Goal: Task Accomplishment & Management: Manage account settings

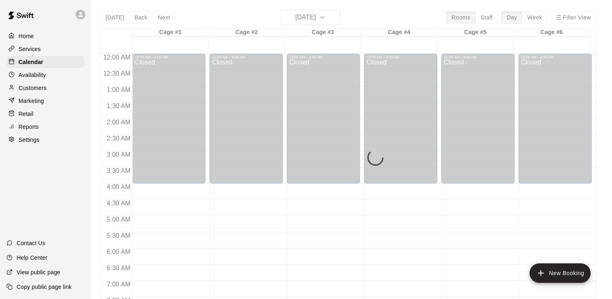
scroll to position [465, 0]
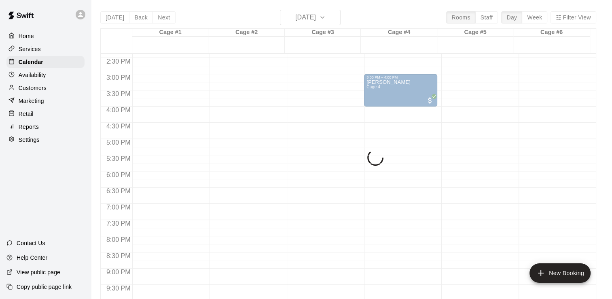
click at [336, 19] on div "Today Back Next Monday Aug 18 Rooms Staff Day Week Filter View Cage #1 18 Mon C…" at bounding box center [348, 159] width 496 height 299
click at [338, 18] on div "Today Back Next Monday Aug 18 Rooms Staff Day Week Filter View Cage #1 18 Mon C…" at bounding box center [348, 159] width 496 height 299
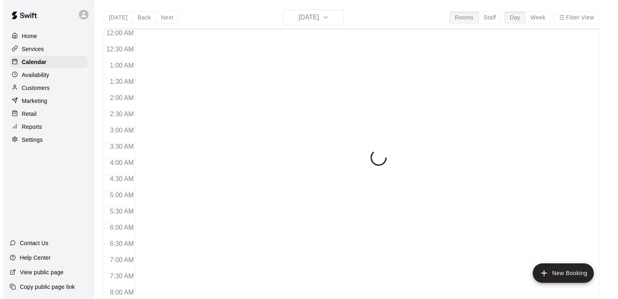
scroll to position [293, 0]
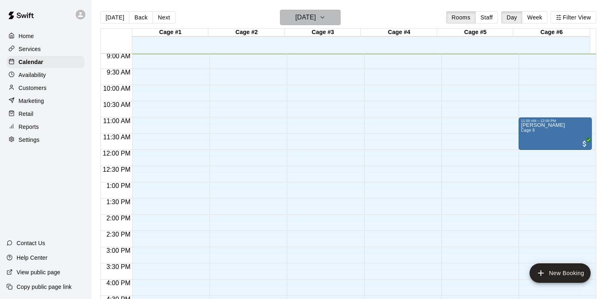
click at [326, 17] on icon "button" at bounding box center [322, 18] width 6 height 10
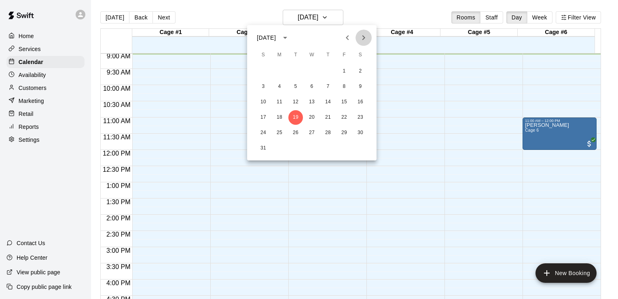
click at [363, 35] on icon "Next month" at bounding box center [364, 38] width 10 height 10
click at [343, 85] on button "7" at bounding box center [344, 86] width 15 height 15
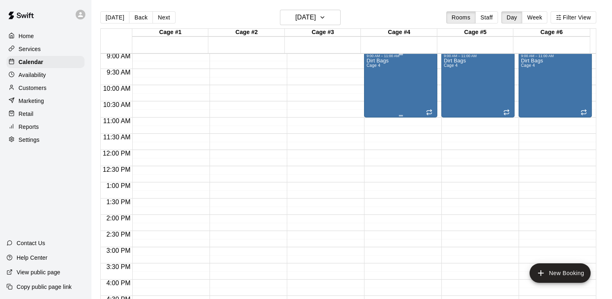
click at [380, 61] on p "Dirt Bags" at bounding box center [378, 61] width 22 height 0
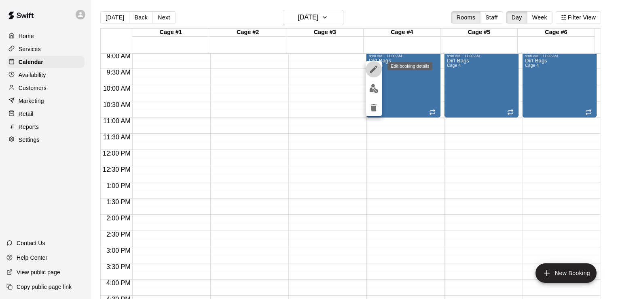
click at [374, 69] on icon "edit" at bounding box center [373, 69] width 7 height 7
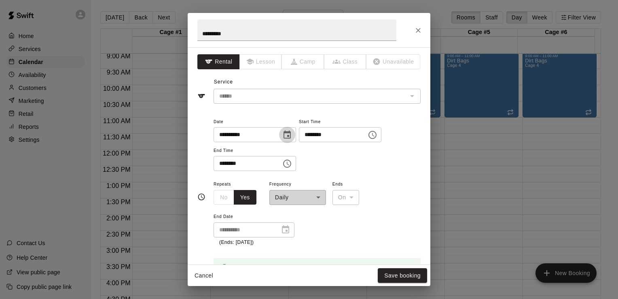
click at [291, 132] on icon "Choose date, selected date is Nov 7, 2025" at bounding box center [287, 134] width 7 height 8
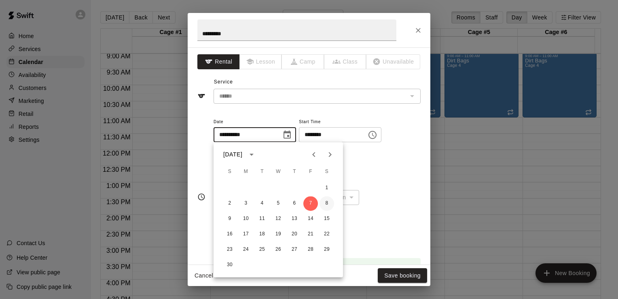
click at [325, 202] on button "8" at bounding box center [327, 203] width 15 height 15
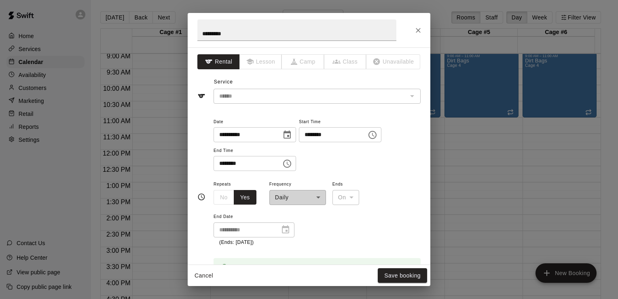
click at [291, 134] on icon "Choose date, selected date is Nov 8, 2025" at bounding box center [287, 134] width 7 height 8
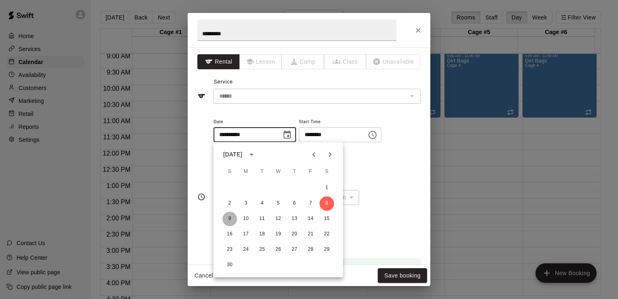
click at [230, 218] on button "9" at bounding box center [230, 218] width 15 height 15
type input "**********"
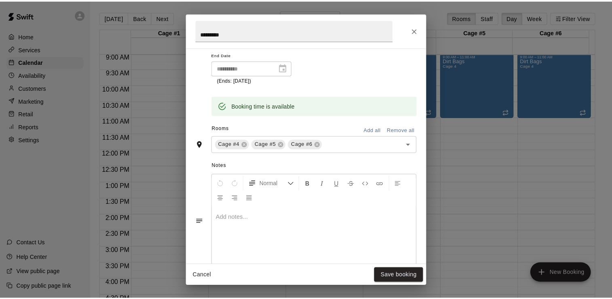
scroll to position [178, 0]
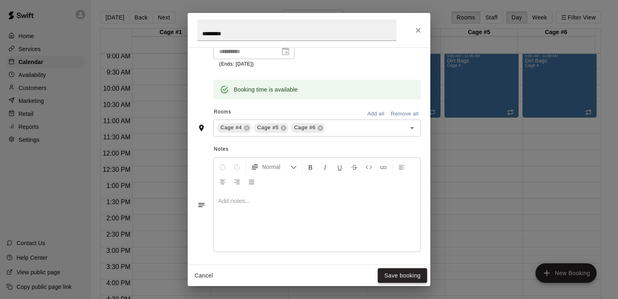
click at [405, 278] on button "Save booking" at bounding box center [402, 275] width 49 height 15
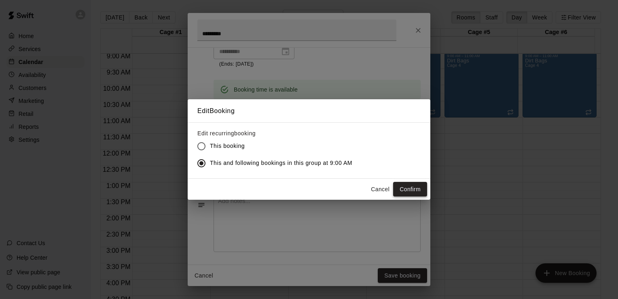
click at [409, 188] on button "Confirm" at bounding box center [410, 189] width 34 height 15
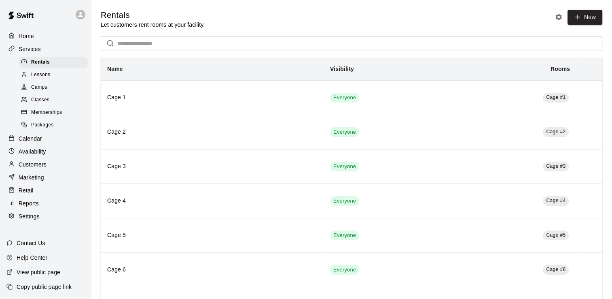
click at [40, 142] on p "Calendar" at bounding box center [30, 138] width 23 height 8
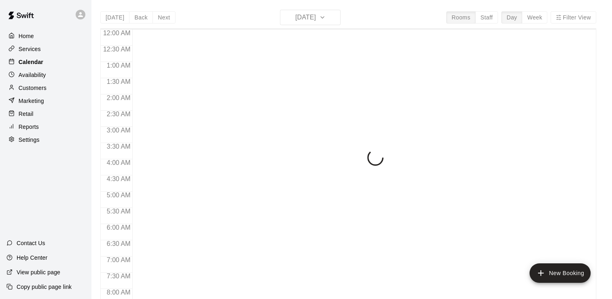
scroll to position [293, 0]
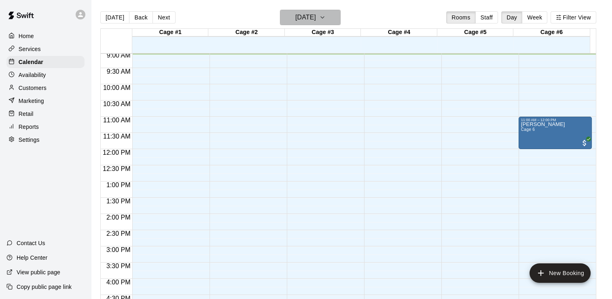
click at [326, 19] on icon "button" at bounding box center [322, 18] width 6 height 10
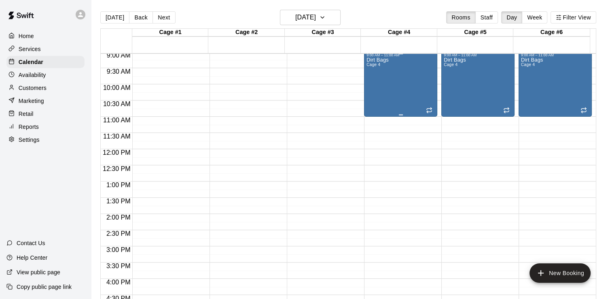
click at [395, 71] on div "Dirt Bags Cage 4" at bounding box center [401, 206] width 68 height 299
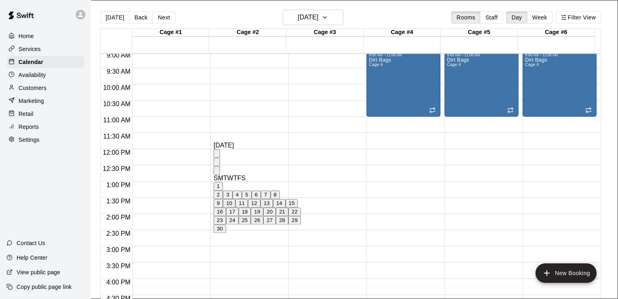
click at [223, 199] on button "2" at bounding box center [218, 194] width 9 height 8
type input "**********"
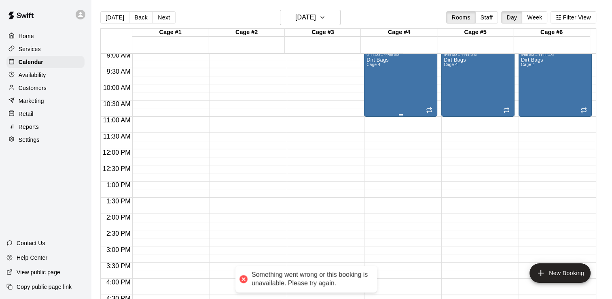
click at [407, 64] on div "Dirt Bags Cage 4" at bounding box center [401, 206] width 68 height 299
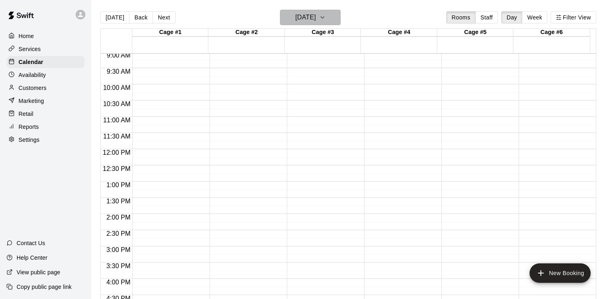
click at [326, 15] on icon "button" at bounding box center [322, 18] width 6 height 10
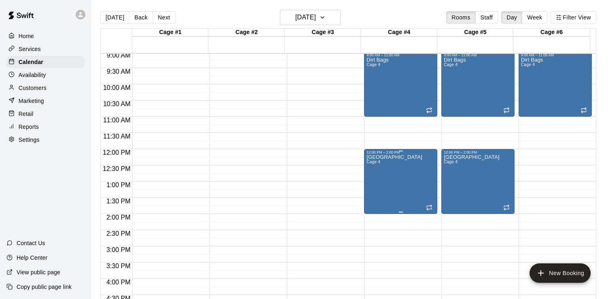
click at [377, 152] on div "12:00 PM – 2:00 PM" at bounding box center [401, 152] width 68 height 4
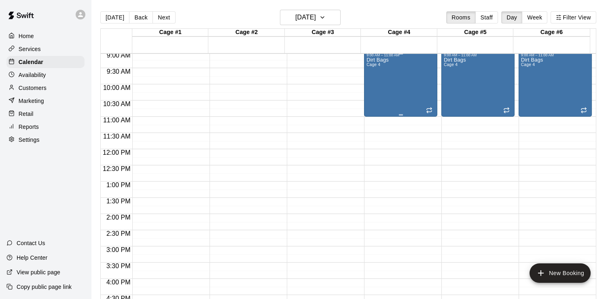
click at [401, 100] on div "Dirt Bags Cage 4" at bounding box center [401, 206] width 68 height 299
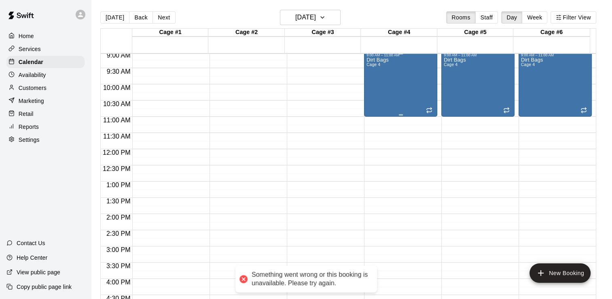
click at [382, 67] on div "Dirt Bags Cage 4" at bounding box center [378, 206] width 22 height 299
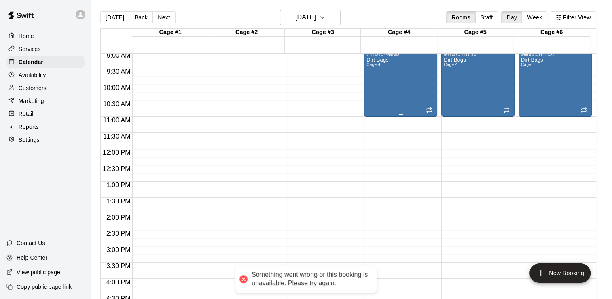
click at [384, 72] on div "Dirt Bags Cage 4" at bounding box center [378, 206] width 22 height 299
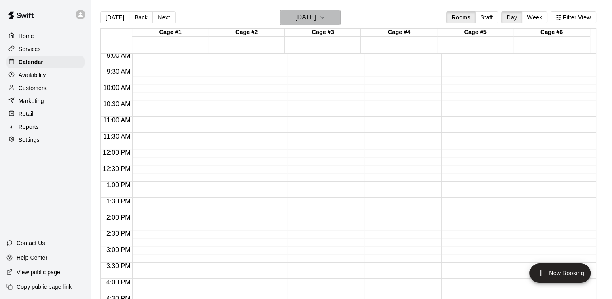
click at [326, 15] on icon "button" at bounding box center [322, 18] width 6 height 10
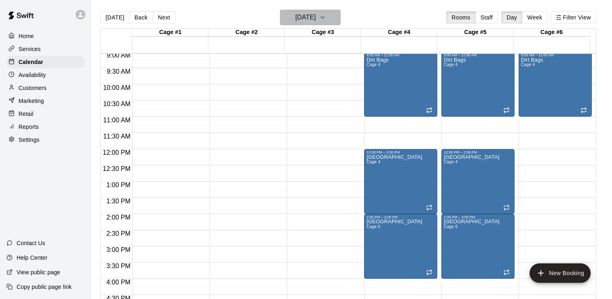
click at [326, 19] on icon "button" at bounding box center [322, 18] width 6 height 10
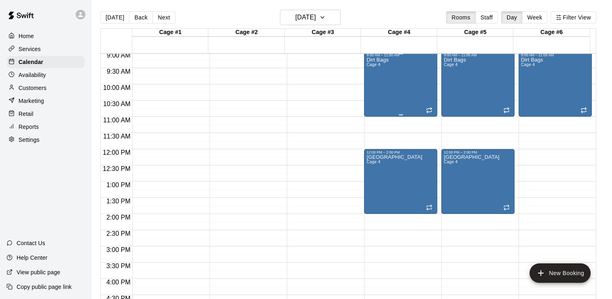
click at [374, 87] on div "Dirt Bags Cage 4" at bounding box center [378, 206] width 22 height 299
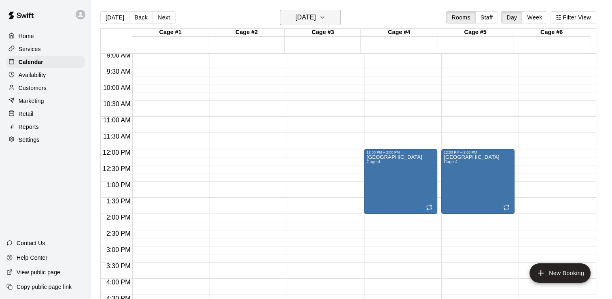
click at [326, 15] on icon "button" at bounding box center [322, 18] width 6 height 10
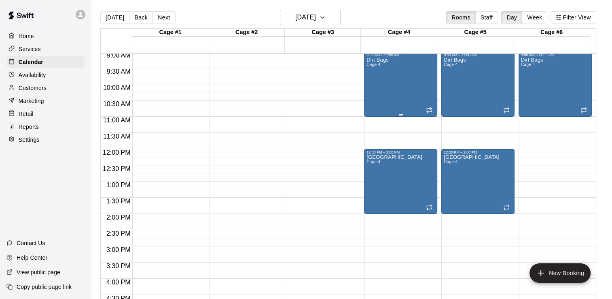
click at [373, 91] on div "Dirt Bags Cage 4" at bounding box center [378, 206] width 22 height 299
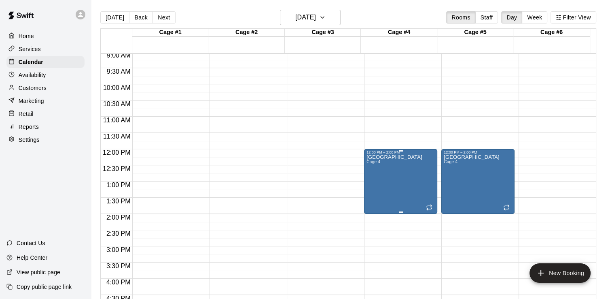
click at [391, 154] on div "12:00 PM – 2:00 PM" at bounding box center [401, 152] width 68 height 4
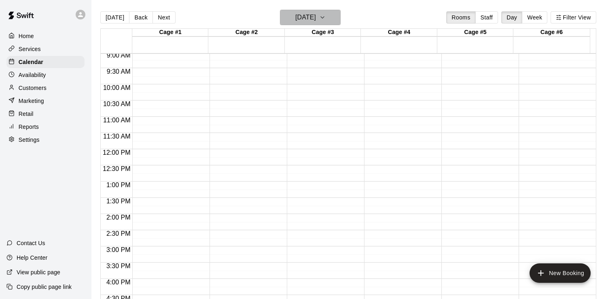
click at [326, 17] on icon "button" at bounding box center [322, 18] width 6 height 10
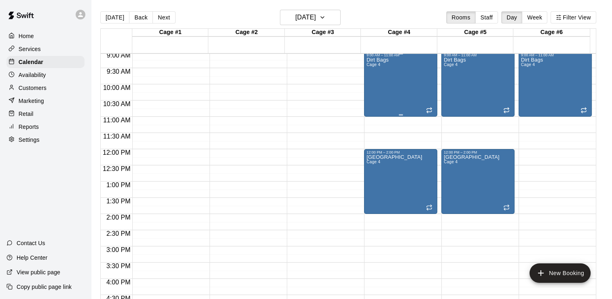
click at [386, 81] on div "Dirt Bags Cage 4" at bounding box center [378, 206] width 22 height 299
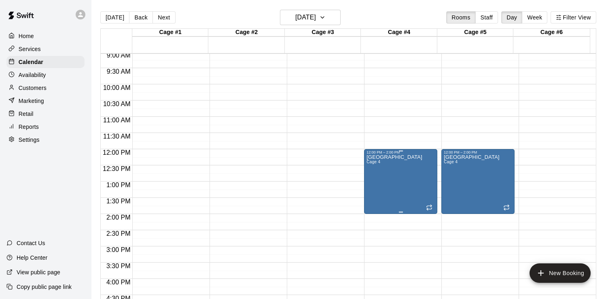
click at [399, 178] on div "Mudville Cage 4" at bounding box center [401, 303] width 68 height 299
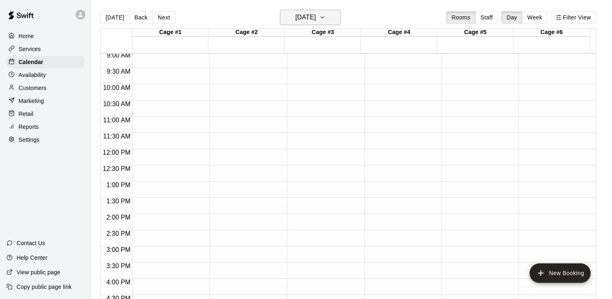
click at [326, 16] on icon "button" at bounding box center [322, 18] width 6 height 10
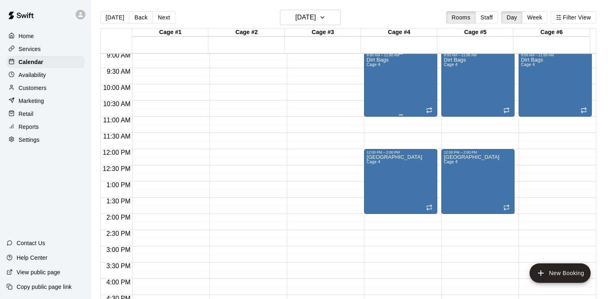
click at [375, 84] on div "Dirt Bags Cage 4" at bounding box center [378, 206] width 22 height 299
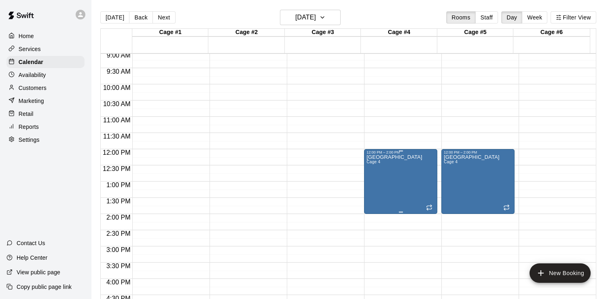
click at [393, 176] on div "Mudville Cage 4" at bounding box center [401, 303] width 68 height 299
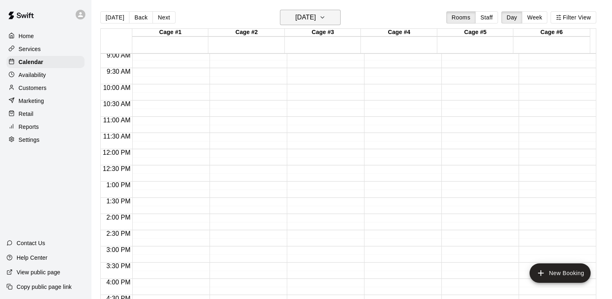
click at [326, 21] on icon "button" at bounding box center [322, 18] width 6 height 10
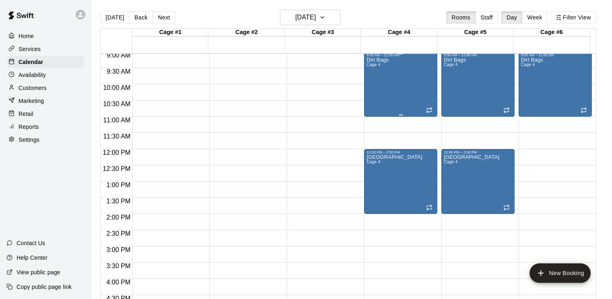
click at [372, 74] on div "Dirt Bags Cage 4" at bounding box center [378, 206] width 22 height 299
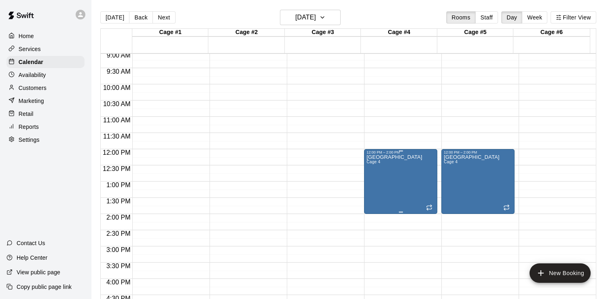
click at [399, 177] on div "Mudville Cage 4" at bounding box center [401, 303] width 68 height 299
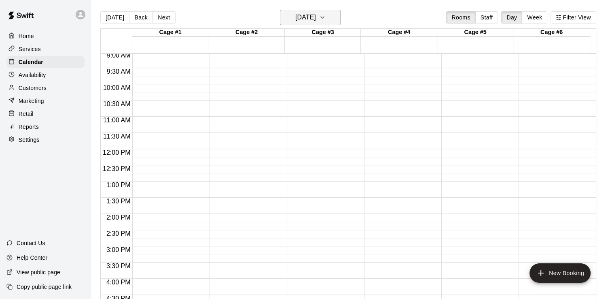
click at [324, 17] on icon "button" at bounding box center [322, 18] width 3 height 2
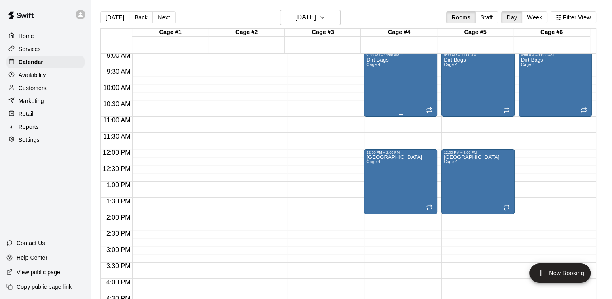
click at [390, 95] on div "Dirt Bags Cage 4" at bounding box center [401, 206] width 68 height 299
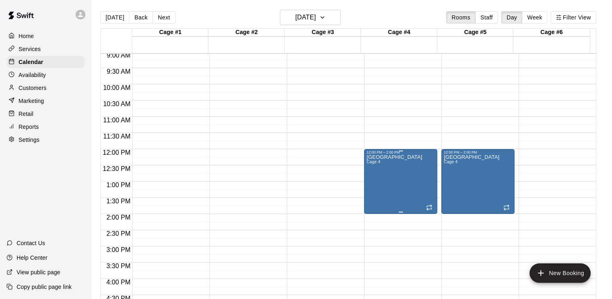
click at [386, 163] on div "Mudville Cage 4" at bounding box center [401, 303] width 68 height 299
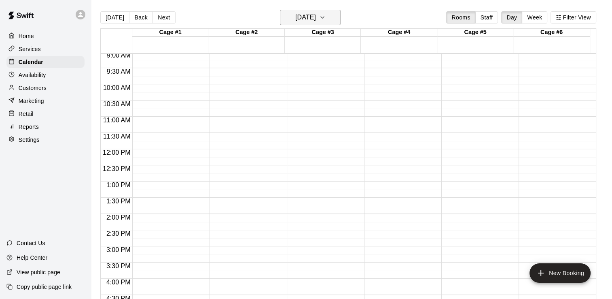
click at [338, 19] on button "[DATE]" at bounding box center [310, 17] width 61 height 15
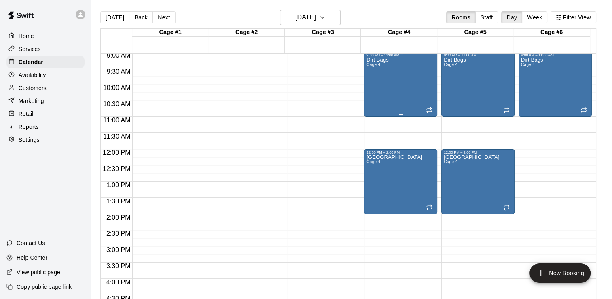
click at [368, 67] on div "Dirt Bags Cage 4" at bounding box center [378, 206] width 22 height 299
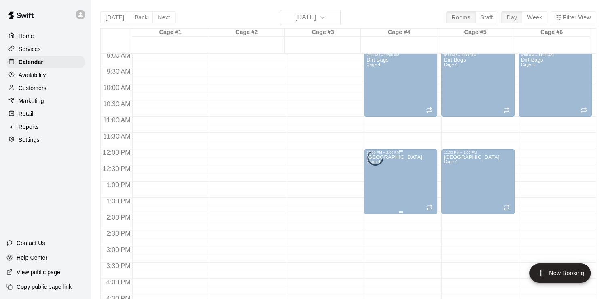
click at [385, 173] on div "Dirt Bags Cage 4" at bounding box center [378, 206] width 22 height 299
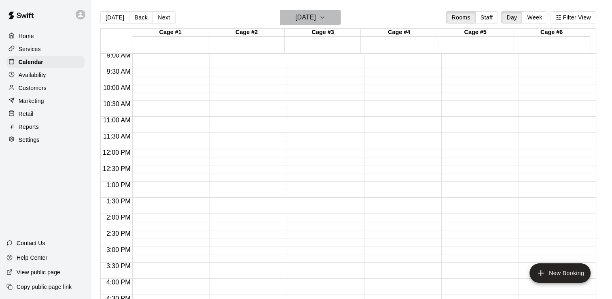
click at [326, 17] on icon "button" at bounding box center [322, 18] width 6 height 10
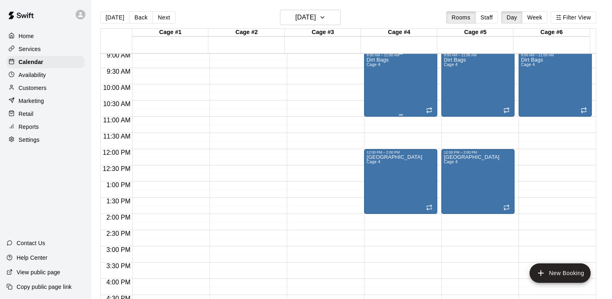
click at [367, 107] on div "Dirt Bags Cage 4" at bounding box center [378, 206] width 22 height 299
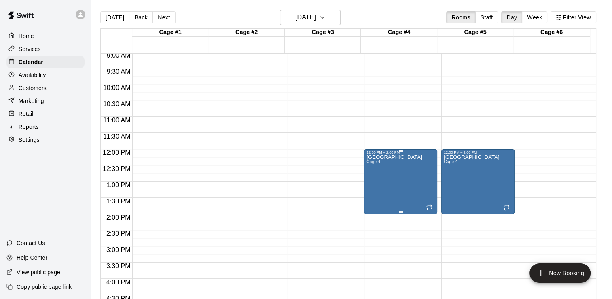
click at [394, 188] on div "Mudville Cage 4" at bounding box center [401, 303] width 68 height 299
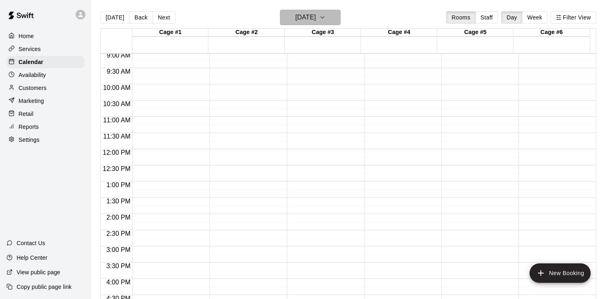
click at [326, 16] on icon "button" at bounding box center [322, 18] width 6 height 10
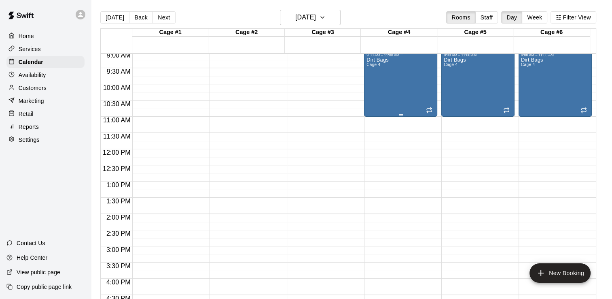
click at [377, 93] on div "Dirt Bags Cage 4" at bounding box center [378, 206] width 22 height 299
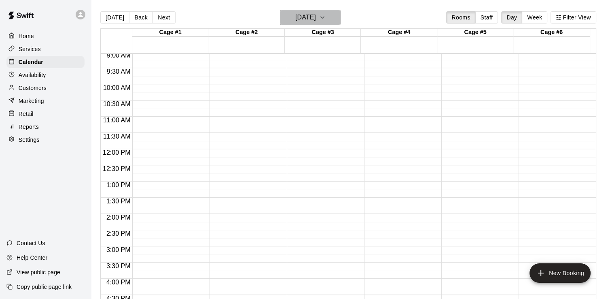
click at [326, 16] on icon "button" at bounding box center [322, 18] width 6 height 10
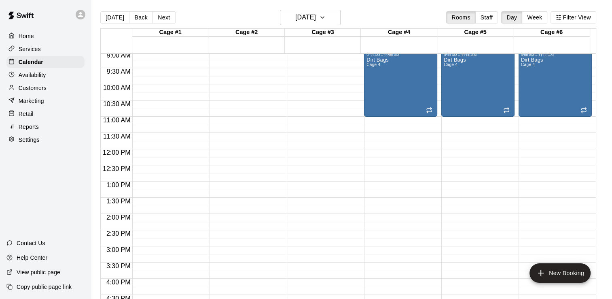
click at [346, 117] on div "12:00 AM – 4:00 AM Closed 5:00 PM – 7:00 PM LW SOFTBALL 10/[PERSON_NAME] Cage 1…" at bounding box center [323, 148] width 73 height 777
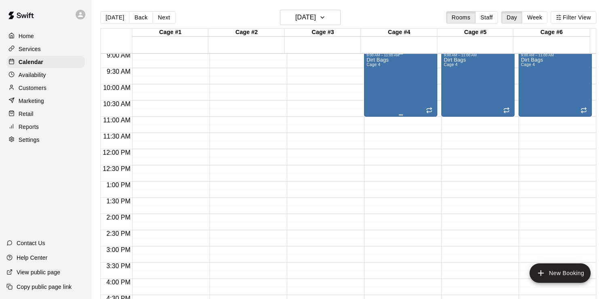
click at [388, 72] on div "Dirt Bags Cage 4" at bounding box center [401, 206] width 68 height 299
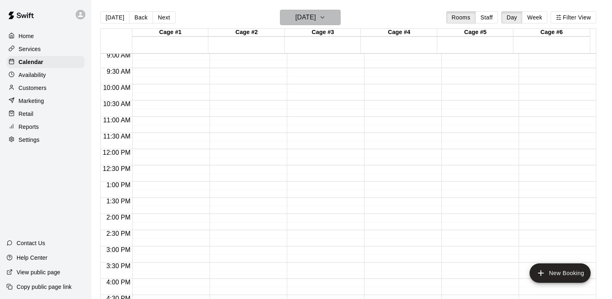
click at [326, 19] on icon "button" at bounding box center [322, 18] width 6 height 10
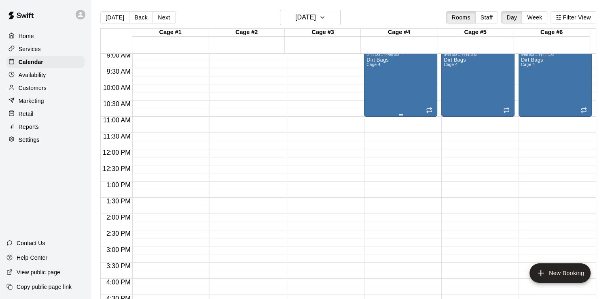
click at [383, 92] on div "Dirt Bags Cage 4" at bounding box center [378, 206] width 22 height 299
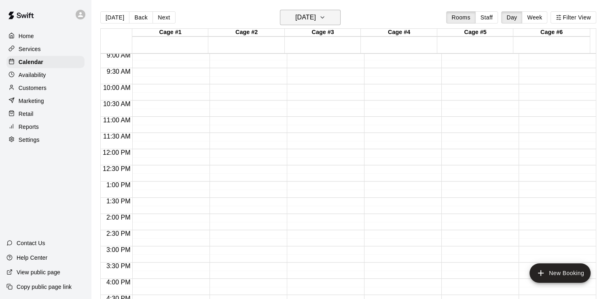
click at [326, 18] on icon "button" at bounding box center [322, 18] width 6 height 10
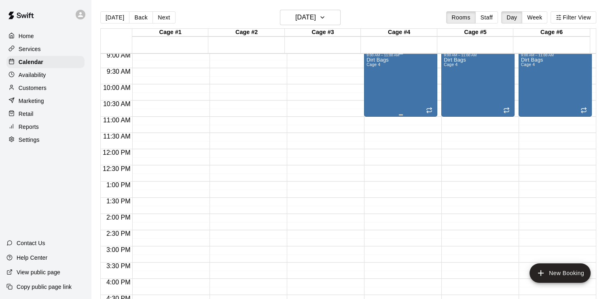
click at [377, 76] on div "Dirt Bags Cage 4" at bounding box center [378, 206] width 22 height 299
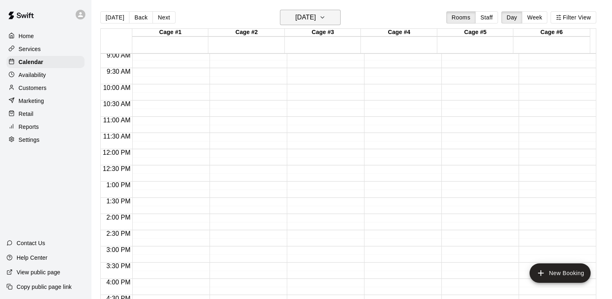
click at [326, 15] on icon "button" at bounding box center [322, 18] width 6 height 10
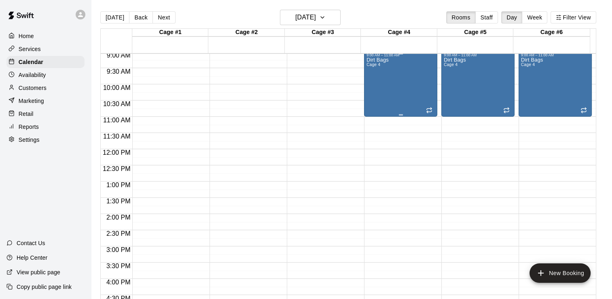
click at [391, 95] on div "Dirt Bags Cage 4" at bounding box center [401, 206] width 68 height 299
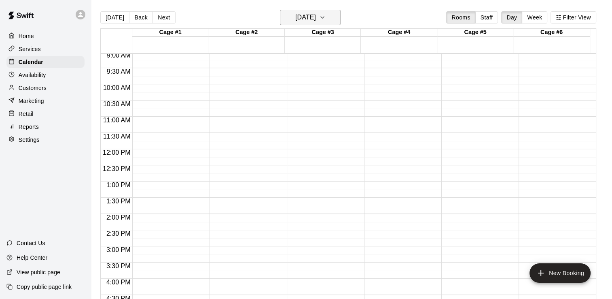
click at [326, 15] on icon "button" at bounding box center [322, 18] width 6 height 10
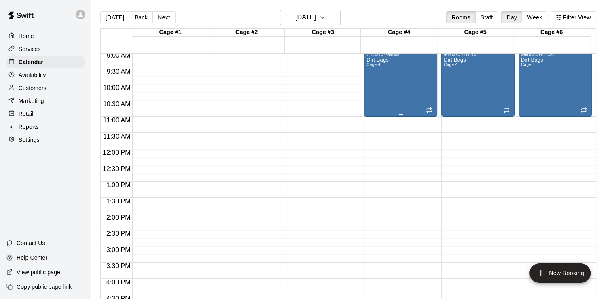
click at [381, 88] on div "Dirt Bags Cage 4" at bounding box center [378, 206] width 22 height 299
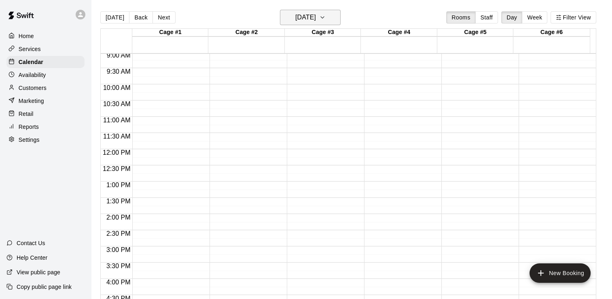
click at [326, 15] on icon "button" at bounding box center [322, 18] width 6 height 10
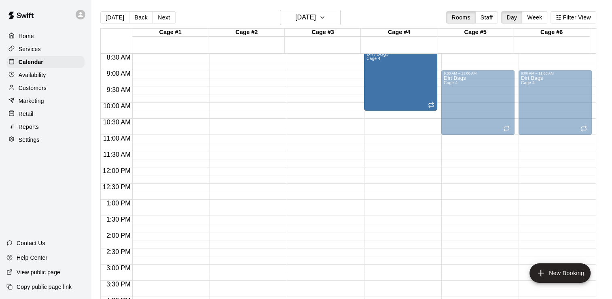
scroll to position [267, 0]
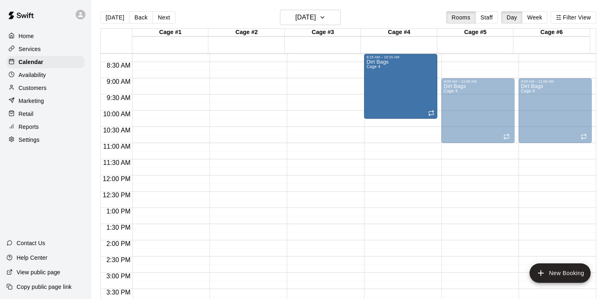
drag, startPoint x: 364, startPoint y: 109, endPoint x: 369, endPoint y: 106, distance: 5.8
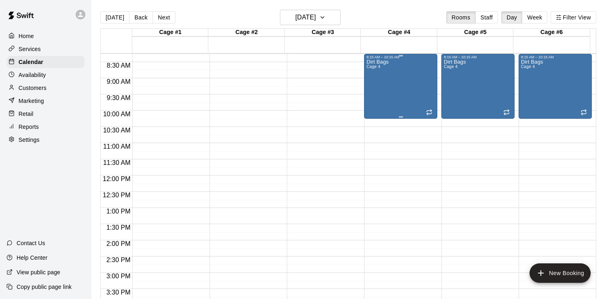
click at [394, 106] on div "Dirt Bags Cage 4" at bounding box center [401, 208] width 68 height 299
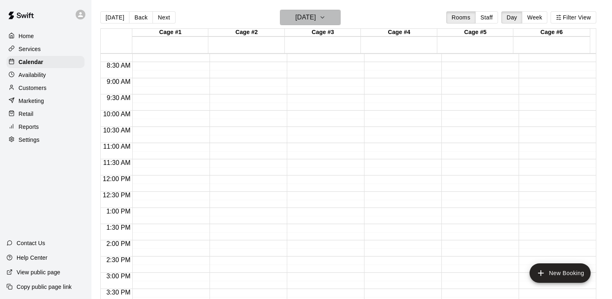
click at [326, 19] on icon "button" at bounding box center [322, 18] width 6 height 10
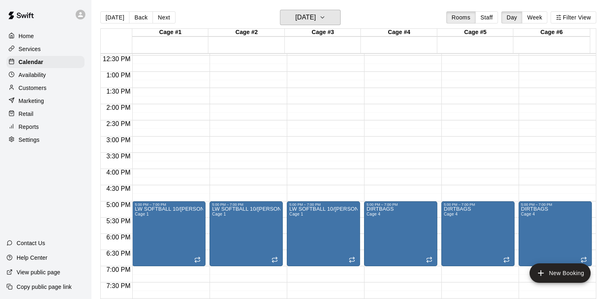
scroll to position [404, 0]
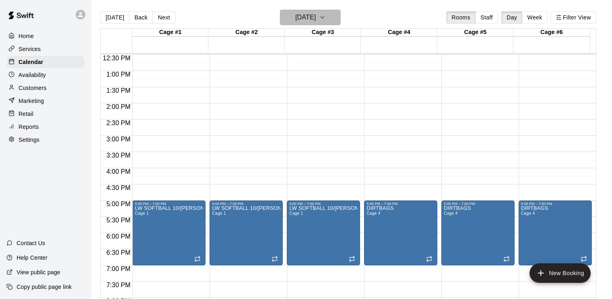
click at [326, 17] on icon "button" at bounding box center [322, 18] width 6 height 10
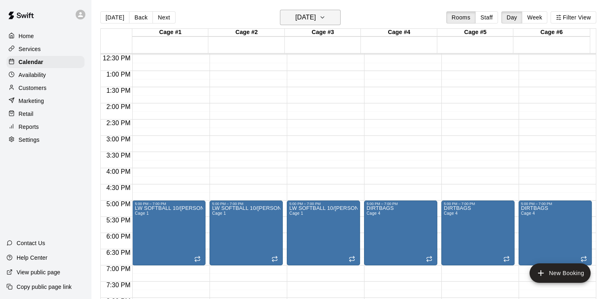
click at [326, 16] on icon "button" at bounding box center [322, 18] width 6 height 10
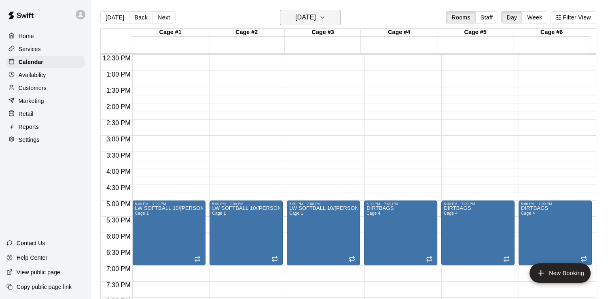
click at [326, 19] on icon "button" at bounding box center [322, 18] width 6 height 10
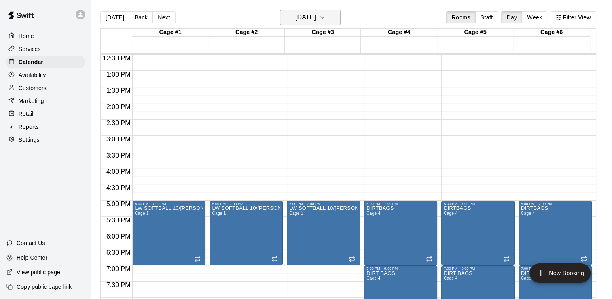
click at [326, 19] on icon "button" at bounding box center [322, 18] width 6 height 10
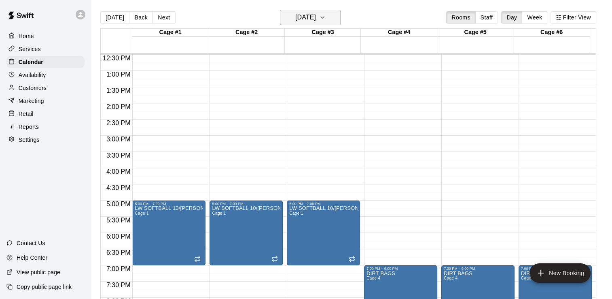
click at [326, 19] on icon "button" at bounding box center [322, 18] width 6 height 10
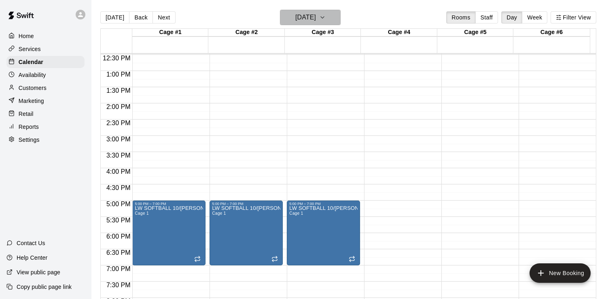
click at [326, 16] on icon "button" at bounding box center [322, 18] width 6 height 10
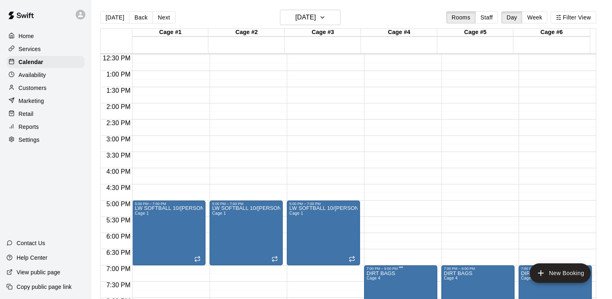
click at [405, 267] on div "7:00 PM – 9:00 PM" at bounding box center [401, 268] width 68 height 4
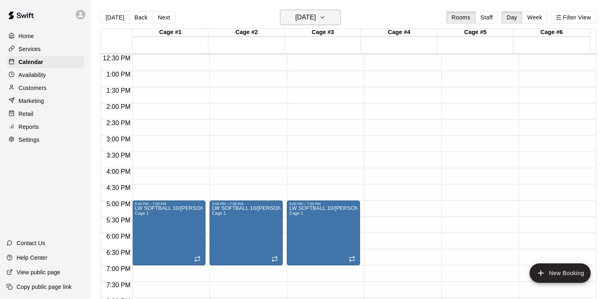
click at [326, 19] on icon "button" at bounding box center [322, 18] width 6 height 10
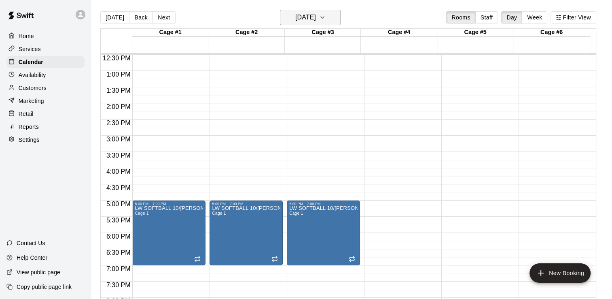
click at [326, 17] on icon "button" at bounding box center [322, 18] width 6 height 10
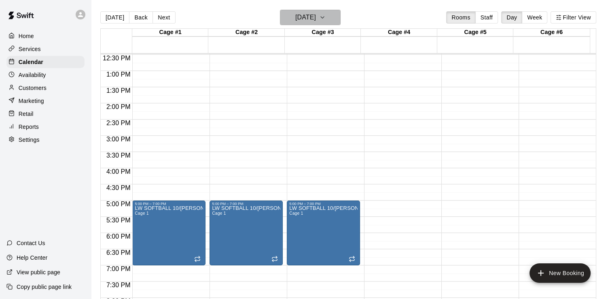
click at [326, 19] on icon "button" at bounding box center [322, 18] width 6 height 10
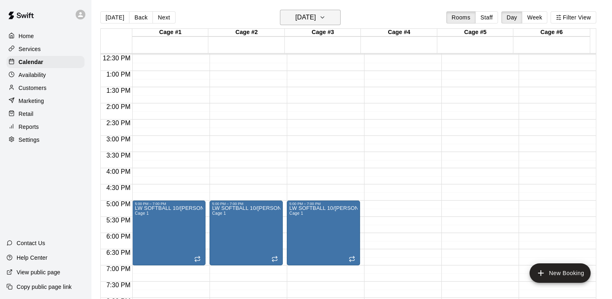
click at [326, 18] on icon "button" at bounding box center [322, 18] width 6 height 10
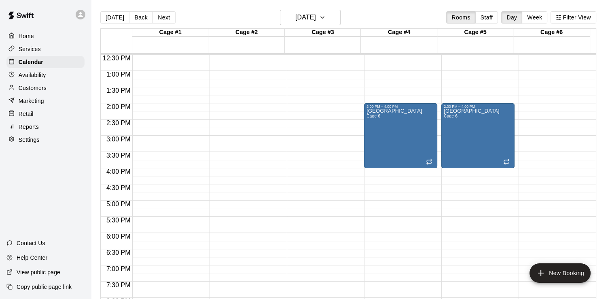
click at [363, 102] on div at bounding box center [325, 99] width 77 height 8
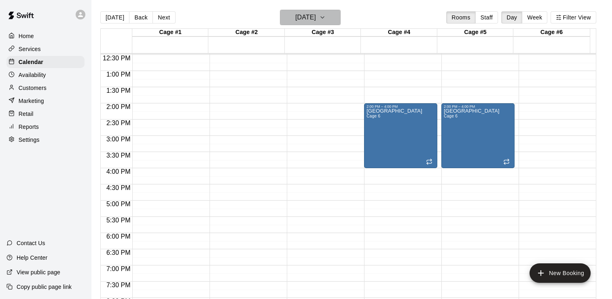
click at [326, 18] on icon "button" at bounding box center [322, 18] width 6 height 10
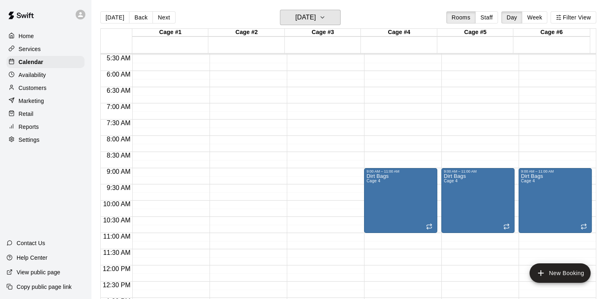
scroll to position [155, 0]
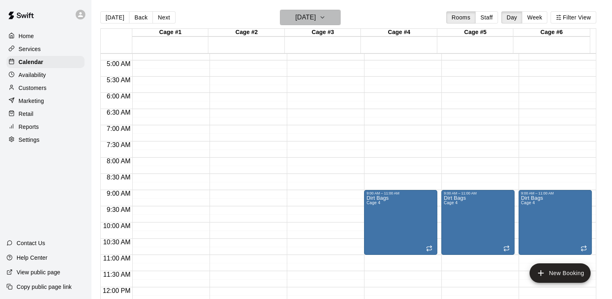
click at [324, 17] on icon "button" at bounding box center [322, 18] width 3 height 2
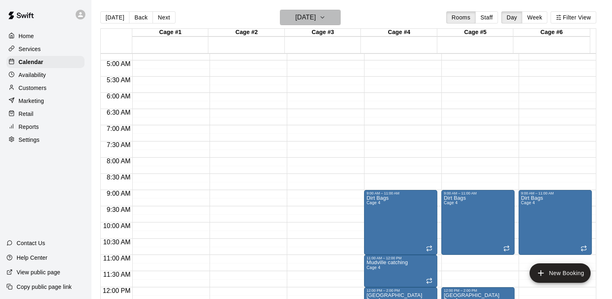
click at [326, 19] on icon "button" at bounding box center [322, 18] width 6 height 10
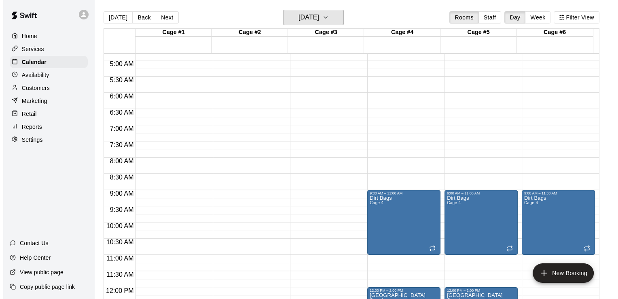
scroll to position [227, 0]
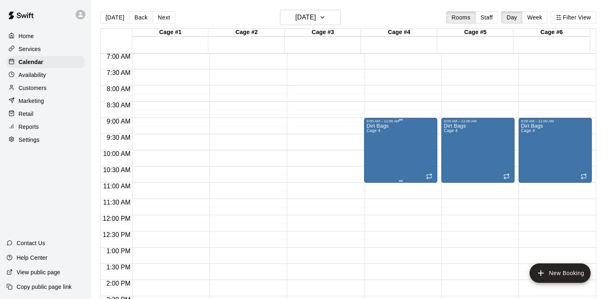
click at [386, 146] on div "Dirt Bags Cage 4" at bounding box center [378, 272] width 22 height 299
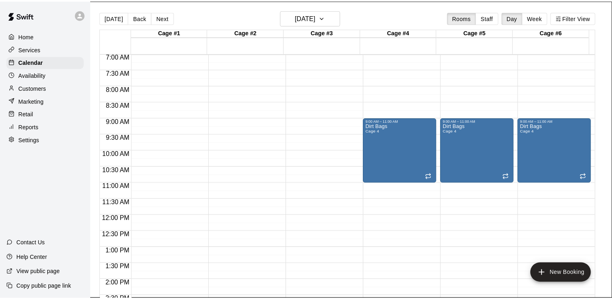
scroll to position [0, 0]
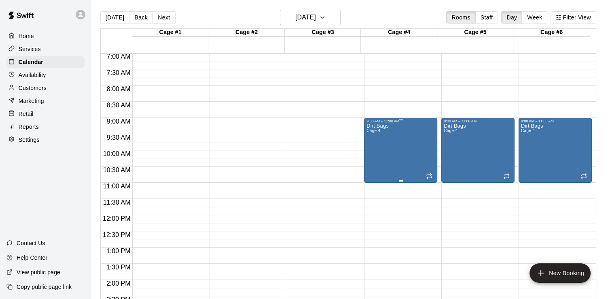
click at [371, 134] on div "Dirt Bags Cage 4" at bounding box center [378, 272] width 22 height 299
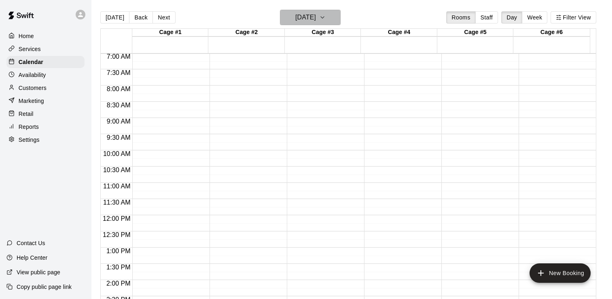
click at [326, 15] on icon "button" at bounding box center [322, 18] width 6 height 10
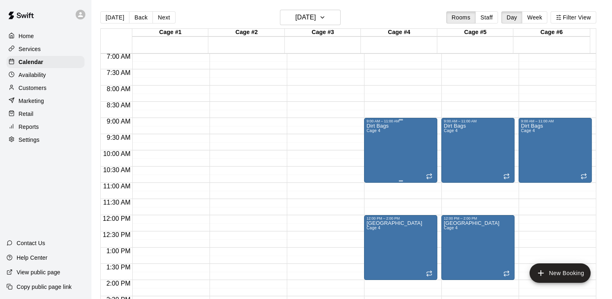
click at [371, 126] on p "Dirt Bags" at bounding box center [378, 126] width 22 height 0
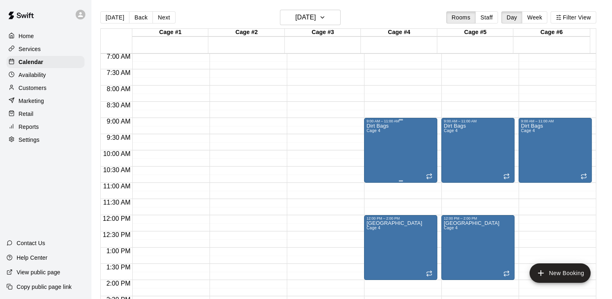
click at [388, 138] on div "Dirt Bags Cage 4" at bounding box center [401, 272] width 68 height 299
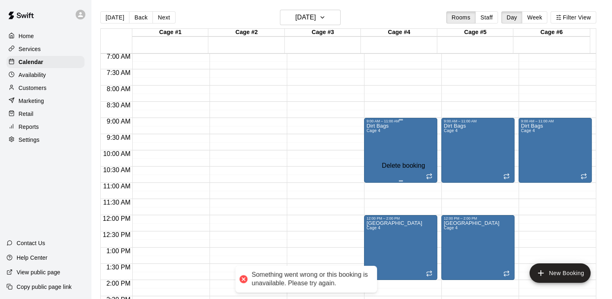
click at [375, 174] on div "Dirt Bags Cage 4" at bounding box center [378, 272] width 22 height 299
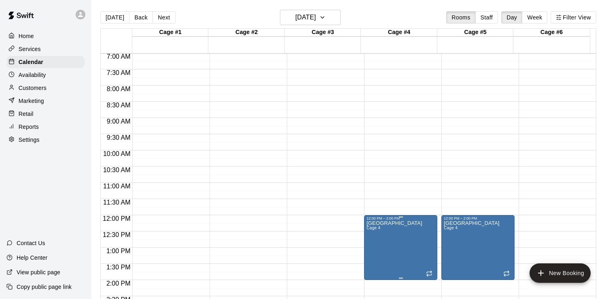
click at [411, 220] on div "12:00 PM – 2:00 PM" at bounding box center [401, 218] width 68 height 4
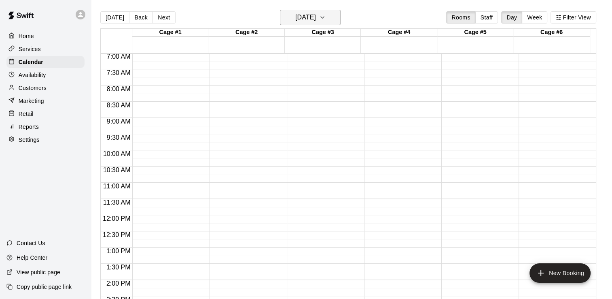
click at [326, 19] on icon "button" at bounding box center [322, 18] width 6 height 10
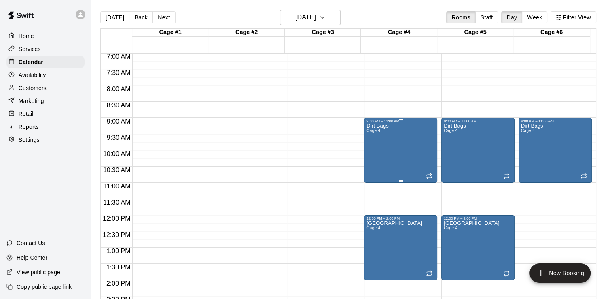
click at [424, 125] on div "Dirt Bags Cage 4" at bounding box center [401, 272] width 68 height 299
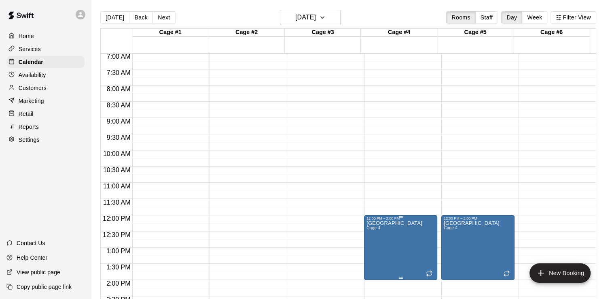
click at [414, 215] on div "12:00 PM – 2:00 PM Mudville Cage 4" at bounding box center [400, 247] width 73 height 65
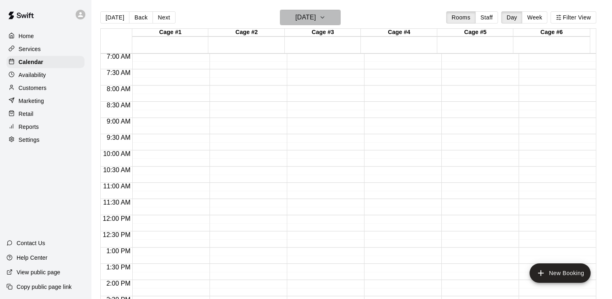
click at [340, 19] on button "[DATE]" at bounding box center [310, 17] width 61 height 15
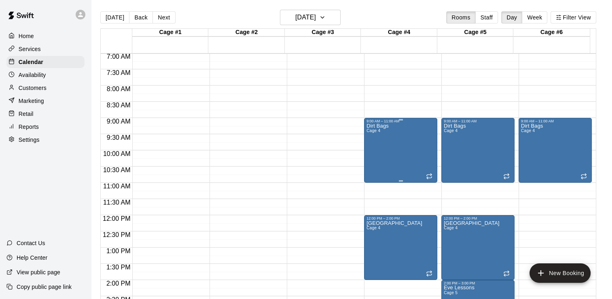
click at [397, 131] on div "Dirt Bags Cage 4" at bounding box center [401, 272] width 68 height 299
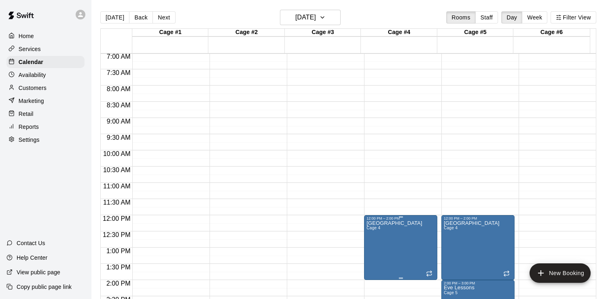
click at [414, 218] on div "12:00 PM – 2:00 PM" at bounding box center [401, 218] width 68 height 4
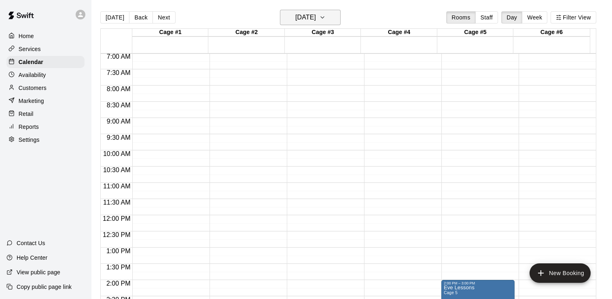
click at [324, 17] on icon "button" at bounding box center [322, 18] width 3 height 2
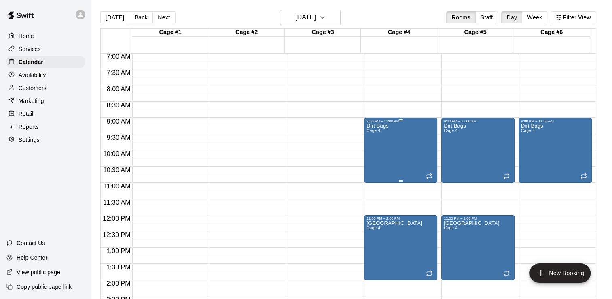
click at [380, 126] on p "Dirt Bags" at bounding box center [378, 126] width 22 height 0
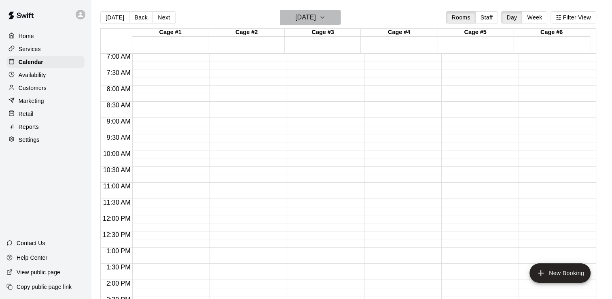
click at [324, 17] on icon "button" at bounding box center [322, 18] width 3 height 2
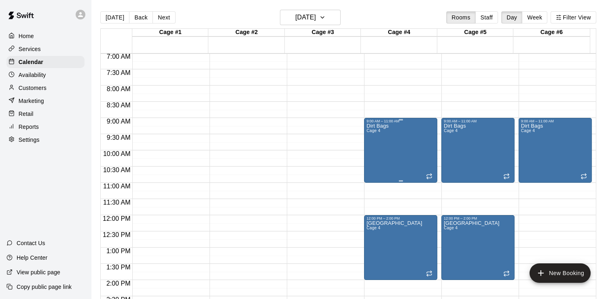
click at [396, 138] on div "Dirt Bags Cage 4" at bounding box center [401, 272] width 68 height 299
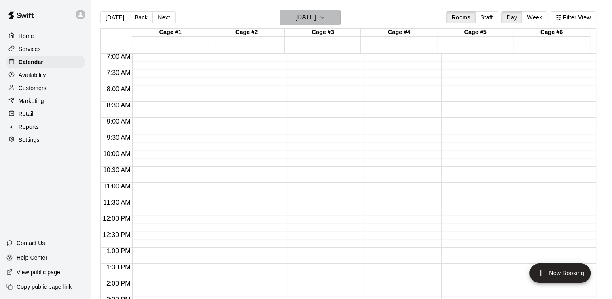
click at [326, 15] on icon "button" at bounding box center [322, 18] width 6 height 10
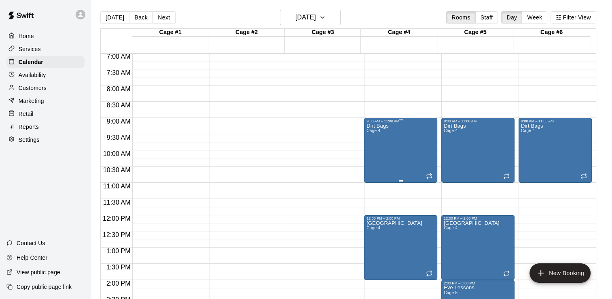
click at [391, 123] on div "Dirt Bags Cage 4" at bounding box center [401, 272] width 68 height 299
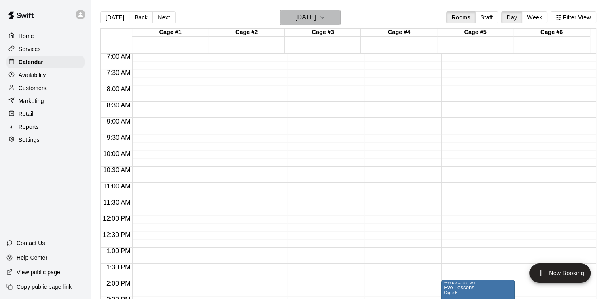
click at [324, 17] on icon "button" at bounding box center [322, 18] width 3 height 2
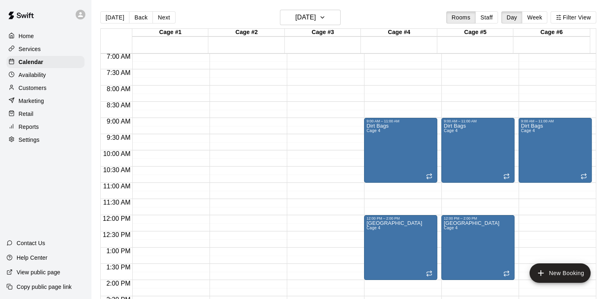
click at [362, 140] on div at bounding box center [325, 138] width 77 height 8
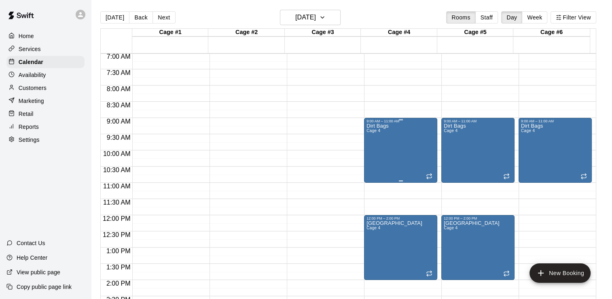
click at [399, 127] on div "Dirt Bags Cage 4" at bounding box center [401, 272] width 68 height 299
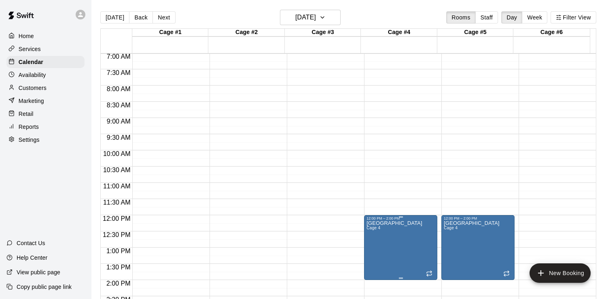
click at [418, 219] on div "12:00 PM – 2:00 PM" at bounding box center [401, 218] width 68 height 4
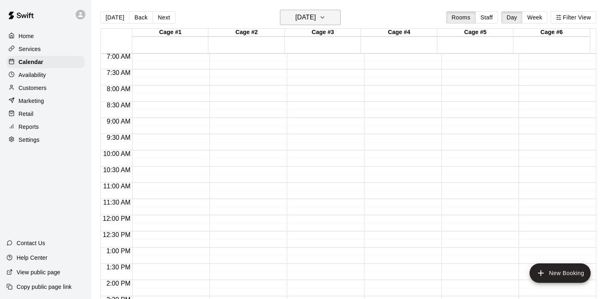
click at [324, 17] on icon "button" at bounding box center [322, 18] width 3 height 2
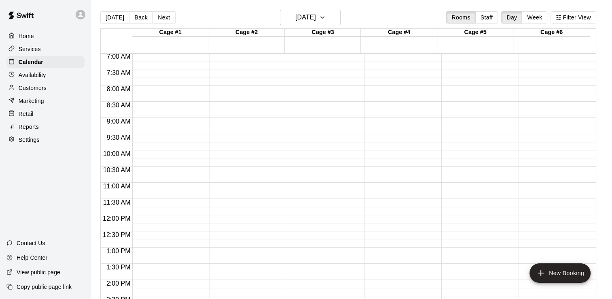
click at [345, 85] on div "12:00 AM – 4:00 AM Closed 5:00 PM – 7:00 PM LW SOFTBALL 10/[PERSON_NAME] Cage 1…" at bounding box center [323, 214] width 73 height 777
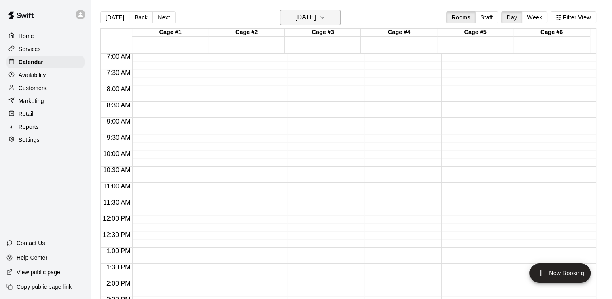
click at [337, 16] on button "[DATE]" at bounding box center [310, 17] width 61 height 15
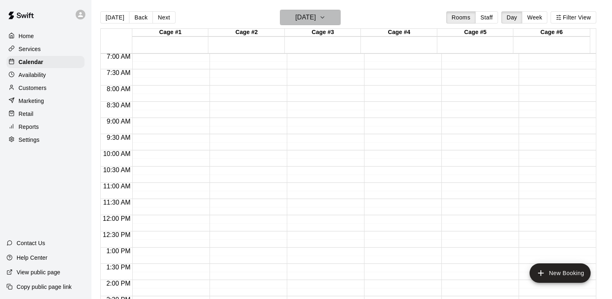
click at [326, 18] on icon "button" at bounding box center [322, 18] width 6 height 10
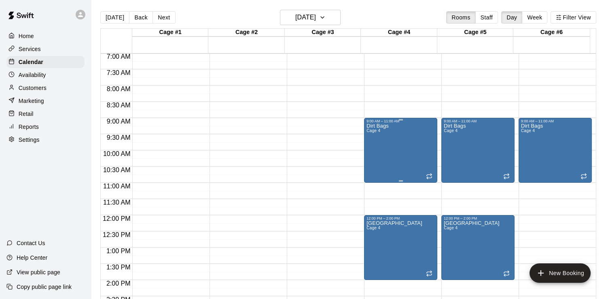
click at [388, 121] on div "9:00 AM – 11:00 AM" at bounding box center [401, 121] width 68 height 4
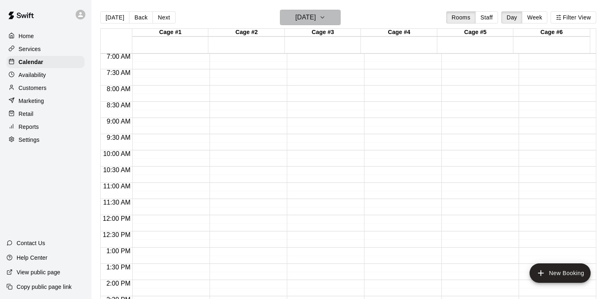
click at [326, 15] on icon "button" at bounding box center [322, 18] width 6 height 10
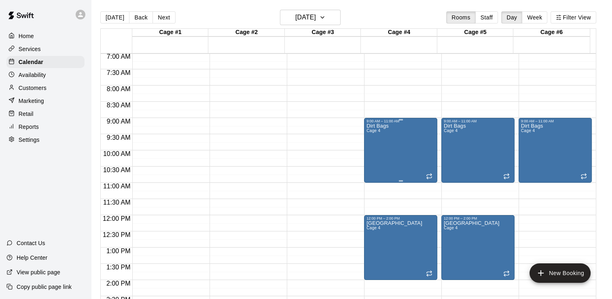
click at [380, 126] on p "Dirt Bags" at bounding box center [378, 126] width 22 height 0
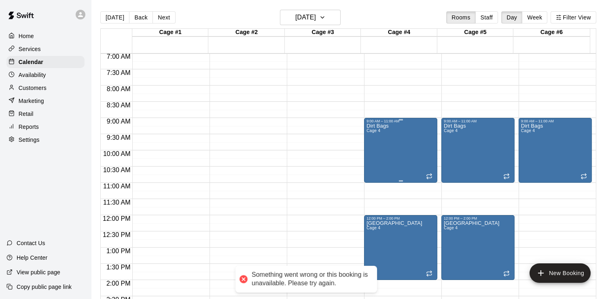
click at [377, 132] on span "Cage 4" at bounding box center [374, 130] width 14 height 4
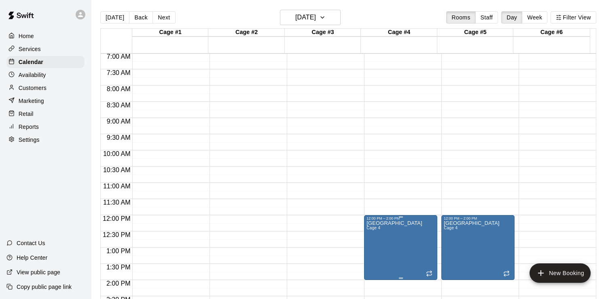
click at [416, 216] on div at bounding box center [401, 216] width 68 height 1
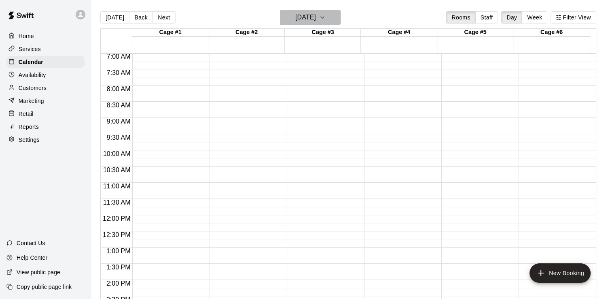
click at [326, 15] on icon "button" at bounding box center [322, 18] width 6 height 10
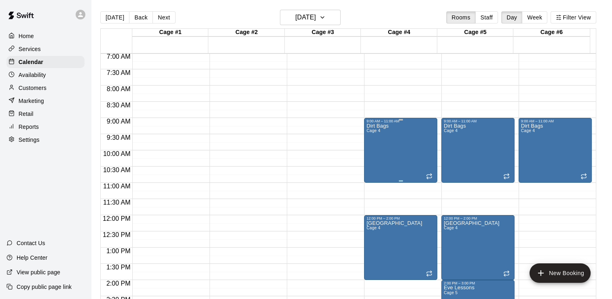
click at [373, 123] on div "9:00 AM – 11:00 AM" at bounding box center [401, 121] width 68 height 4
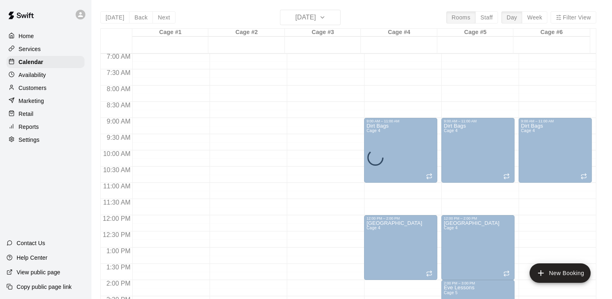
click at [406, 211] on div "12:00 AM – 4:00 AM Closed 9:00 AM – 11:00 AM Dirt Bags Cage 4 12:00 PM – 2:00 P…" at bounding box center [400, 214] width 73 height 777
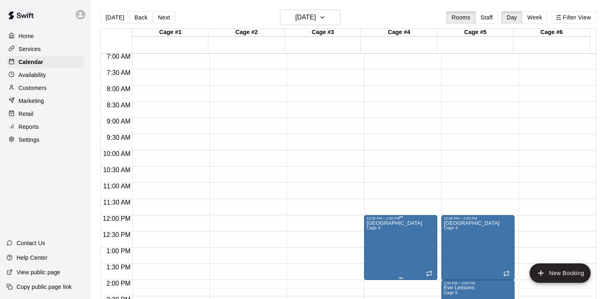
click at [420, 218] on div "12:00 PM – 2:00 PM" at bounding box center [401, 218] width 68 height 4
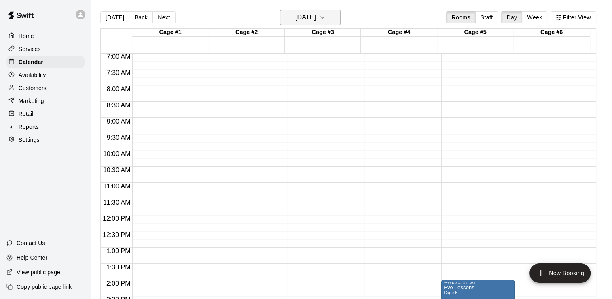
click at [326, 17] on icon "button" at bounding box center [322, 18] width 6 height 10
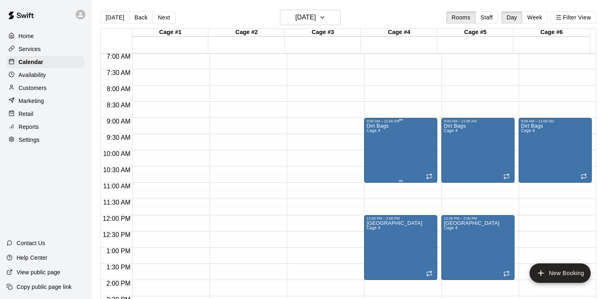
click at [369, 129] on span "Cage 4" at bounding box center [374, 130] width 14 height 4
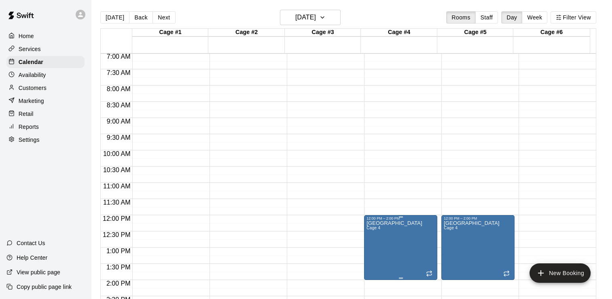
click at [412, 218] on div "12:00 PM – 2:00 PM" at bounding box center [401, 218] width 68 height 4
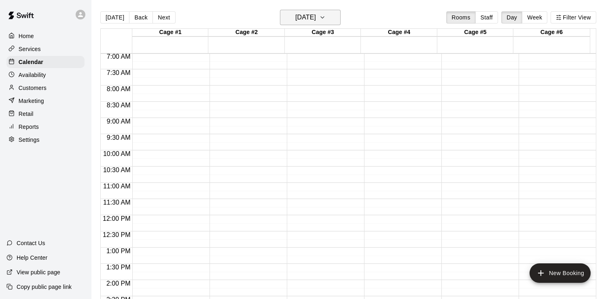
click at [326, 15] on icon "button" at bounding box center [322, 18] width 6 height 10
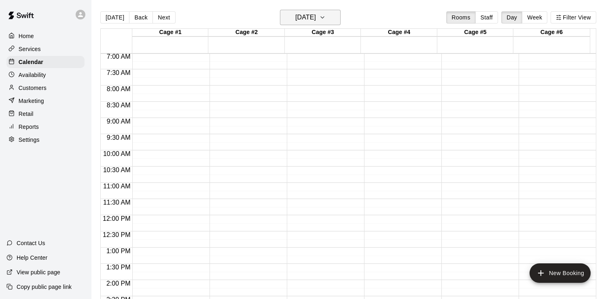
click at [326, 18] on icon "button" at bounding box center [322, 18] width 6 height 10
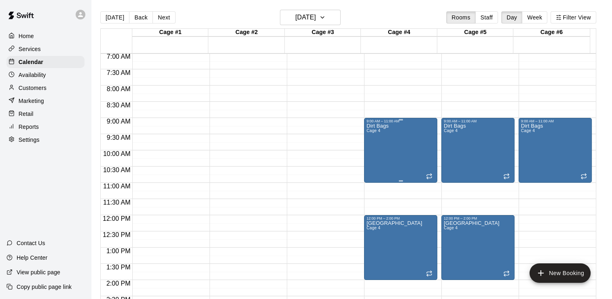
click at [375, 127] on div "Dirt Bags Cage 4" at bounding box center [378, 272] width 22 height 299
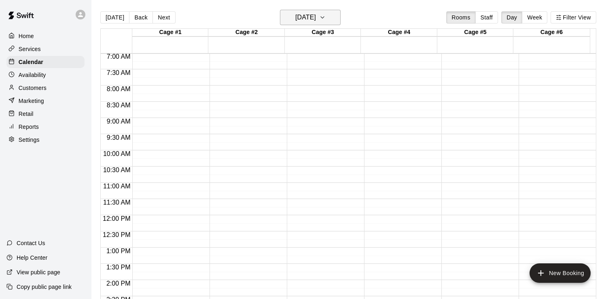
click at [326, 14] on icon "button" at bounding box center [322, 18] width 6 height 10
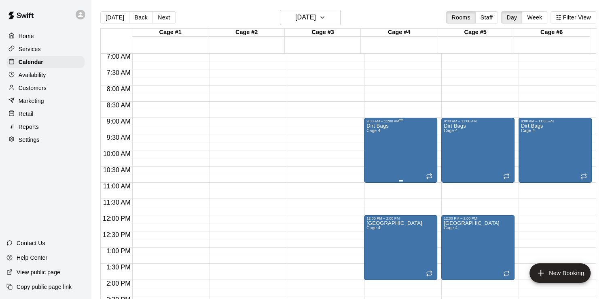
click at [375, 135] on div "Dirt Bags Cage 4" at bounding box center [378, 272] width 22 height 299
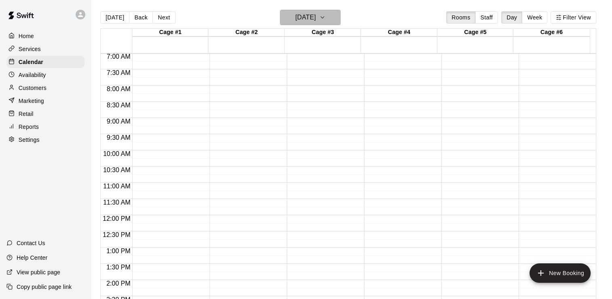
click at [326, 15] on icon "button" at bounding box center [322, 18] width 6 height 10
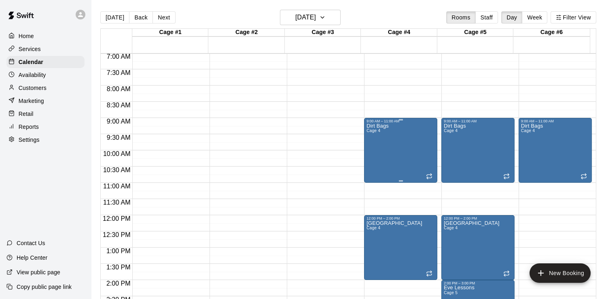
click at [372, 126] on p "Dirt Bags" at bounding box center [378, 126] width 22 height 0
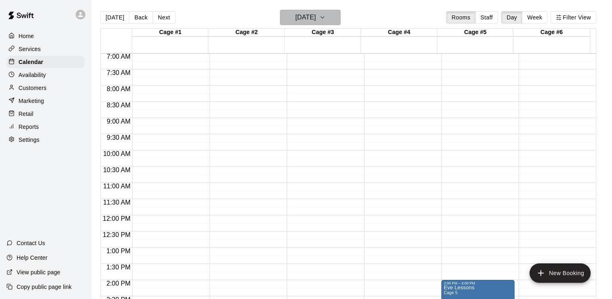
click at [326, 15] on icon "button" at bounding box center [322, 18] width 6 height 10
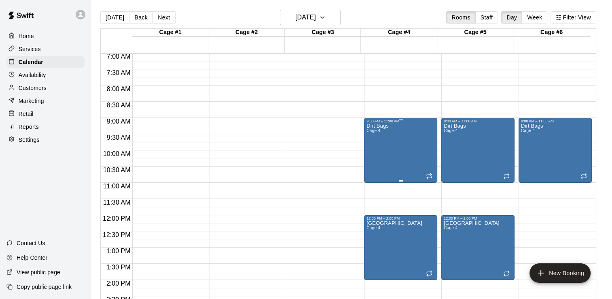
click at [385, 135] on div "Dirt Bags Cage 4" at bounding box center [378, 272] width 22 height 299
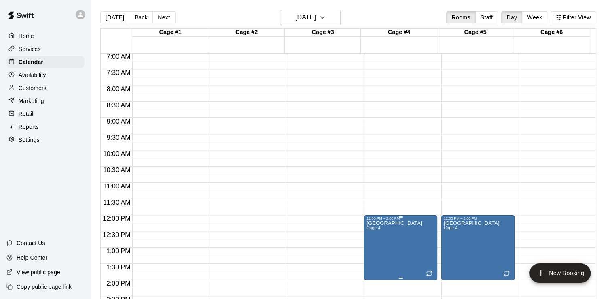
click at [413, 217] on div "12:00 PM – 2:00 PM" at bounding box center [401, 218] width 68 height 4
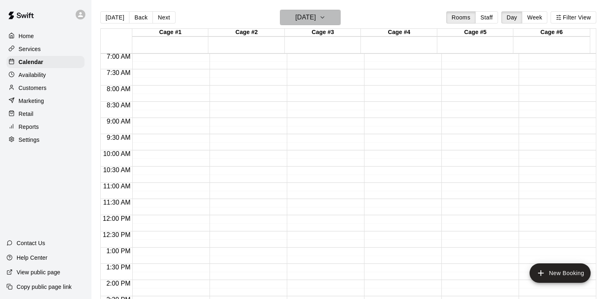
click at [326, 18] on icon "button" at bounding box center [322, 18] width 6 height 10
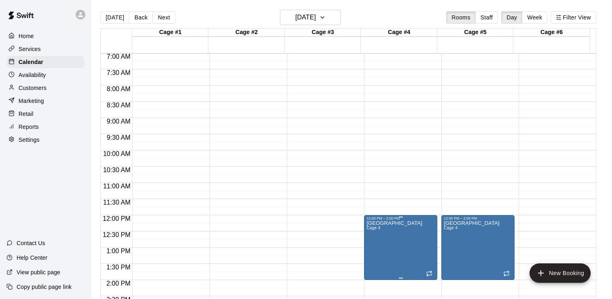
click at [383, 223] on p "[GEOGRAPHIC_DATA]" at bounding box center [395, 223] width 56 height 0
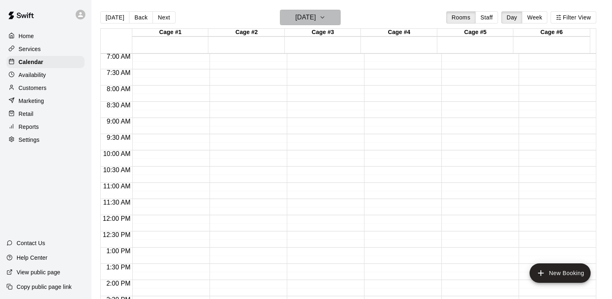
click at [326, 18] on icon "button" at bounding box center [322, 18] width 6 height 10
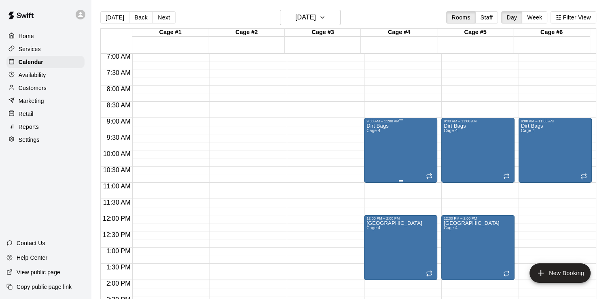
click at [375, 126] on p "Dirt Bags" at bounding box center [378, 126] width 22 height 0
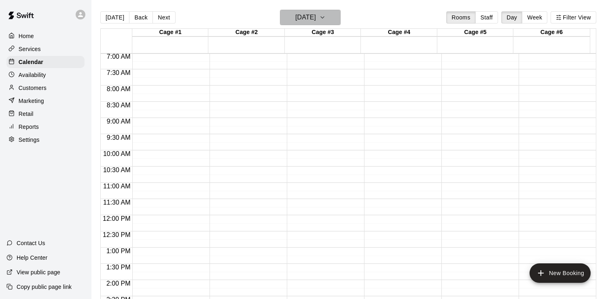
click at [326, 17] on icon "button" at bounding box center [322, 18] width 6 height 10
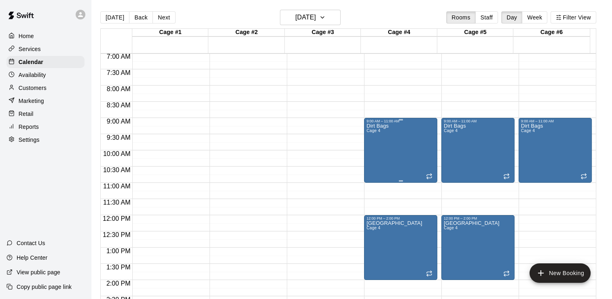
click at [378, 123] on div "9:00 AM – 11:00 AM" at bounding box center [401, 121] width 68 height 4
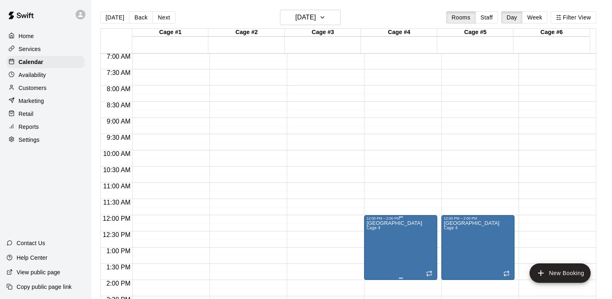
click at [409, 220] on div "12:00 PM – 2:00 PM" at bounding box center [401, 218] width 68 height 4
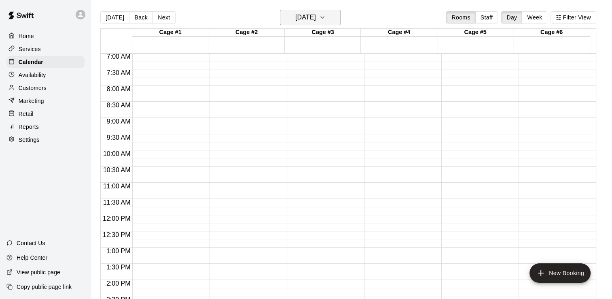
click at [326, 16] on icon "button" at bounding box center [322, 18] width 6 height 10
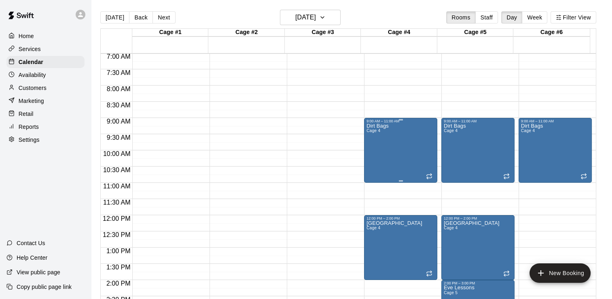
click at [380, 126] on p "Dirt Bags" at bounding box center [378, 126] width 22 height 0
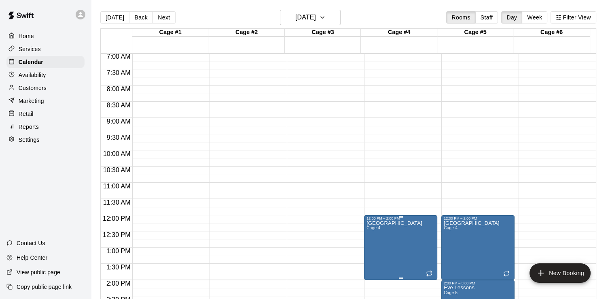
click at [409, 219] on div "12:00 PM – 2:00 PM" at bounding box center [401, 218] width 68 height 4
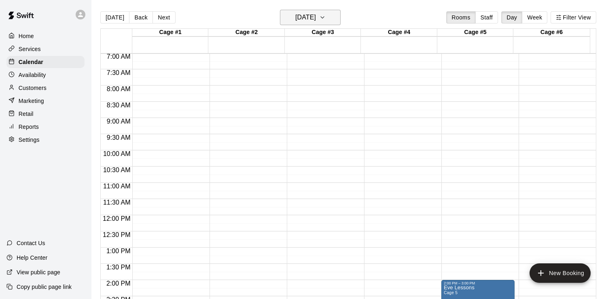
click at [326, 13] on icon "button" at bounding box center [322, 18] width 6 height 10
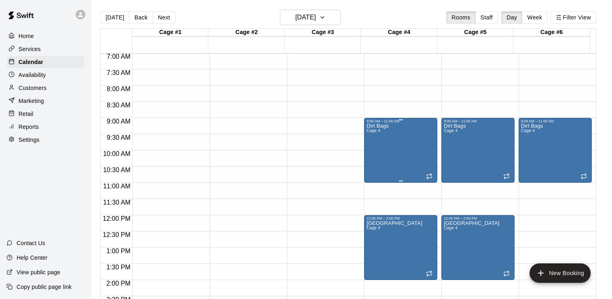
click at [388, 142] on div "Dirt Bags Cage 4" at bounding box center [401, 272] width 68 height 299
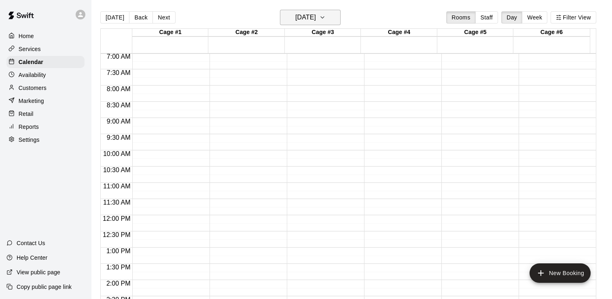
click at [324, 17] on icon "button" at bounding box center [322, 18] width 3 height 2
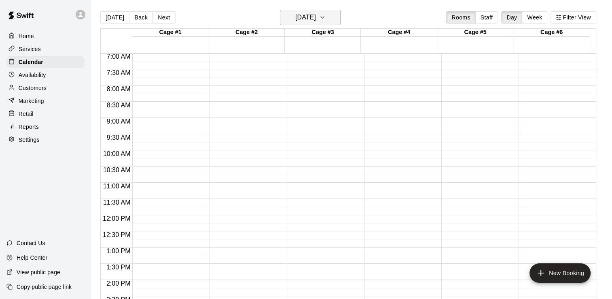
click at [326, 15] on icon "button" at bounding box center [322, 18] width 6 height 10
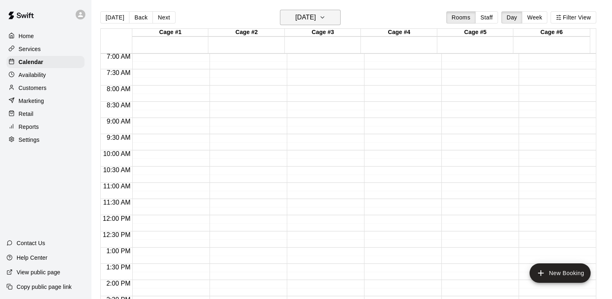
click at [326, 20] on icon "button" at bounding box center [322, 18] width 6 height 10
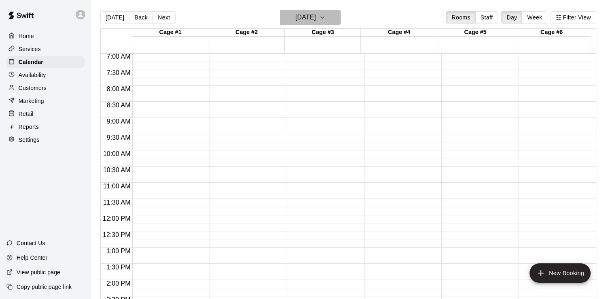
click at [326, 17] on icon "button" at bounding box center [322, 18] width 6 height 10
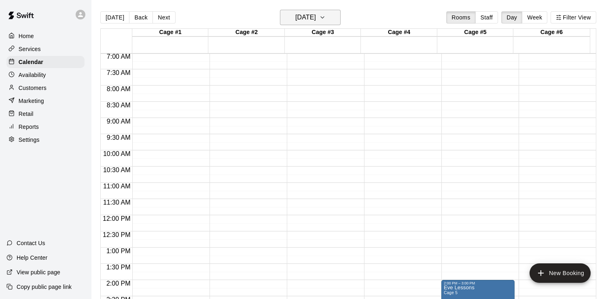
click at [326, 19] on icon "button" at bounding box center [322, 18] width 6 height 10
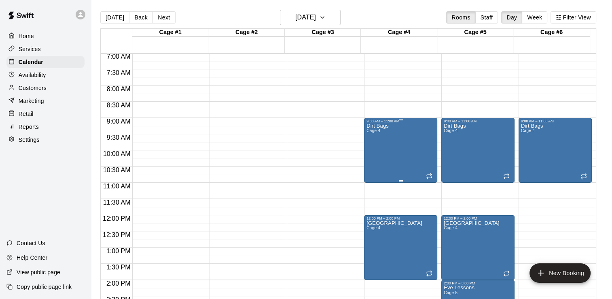
click at [372, 122] on div "9:00 AM – 11:00 AM" at bounding box center [401, 121] width 68 height 4
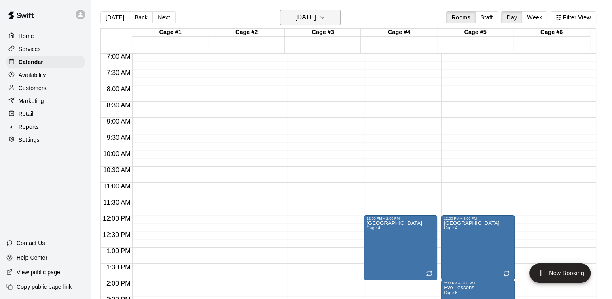
click at [326, 16] on icon "button" at bounding box center [322, 18] width 6 height 10
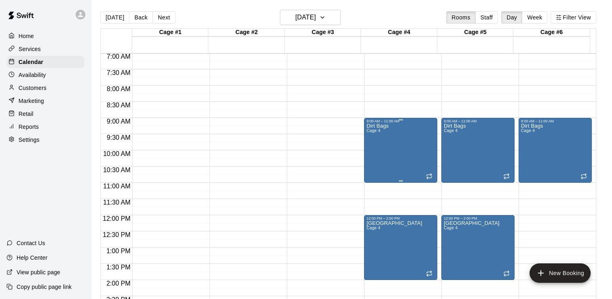
click at [391, 124] on div "Dirt Bags Cage 4" at bounding box center [401, 272] width 68 height 299
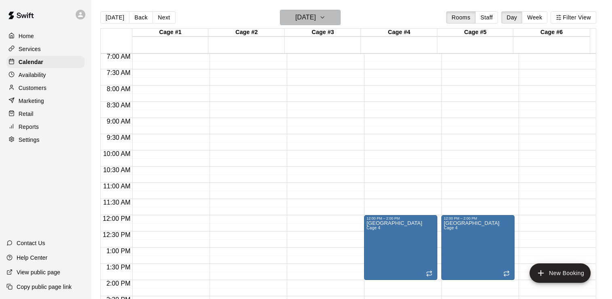
click at [326, 19] on icon "button" at bounding box center [322, 18] width 6 height 10
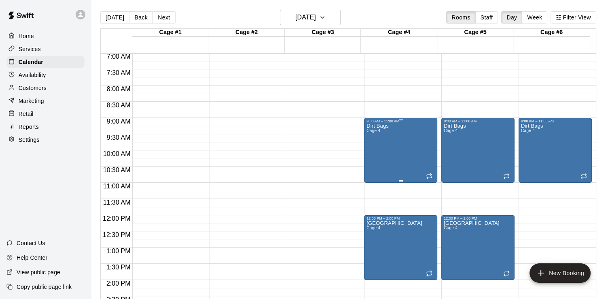
click at [379, 131] on div "Dirt Bags Cage 4" at bounding box center [378, 272] width 22 height 299
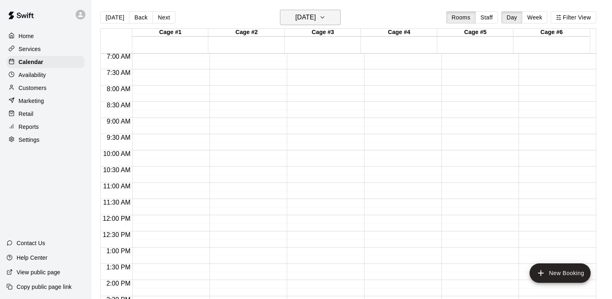
click at [326, 17] on icon "button" at bounding box center [322, 18] width 6 height 10
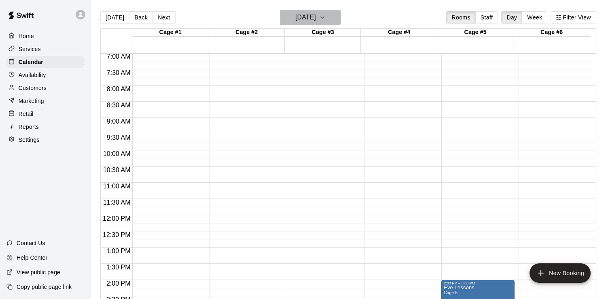
click at [326, 17] on icon "button" at bounding box center [322, 18] width 6 height 10
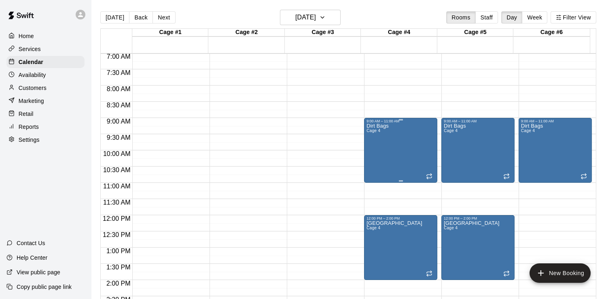
click at [382, 126] on p "Dirt Bags" at bounding box center [378, 126] width 22 height 0
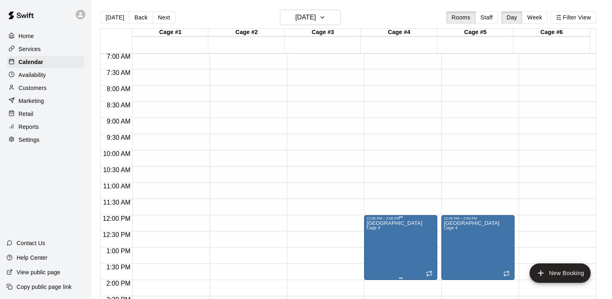
click at [423, 220] on div "12:00 PM – 2:00 PM" at bounding box center [401, 218] width 68 height 4
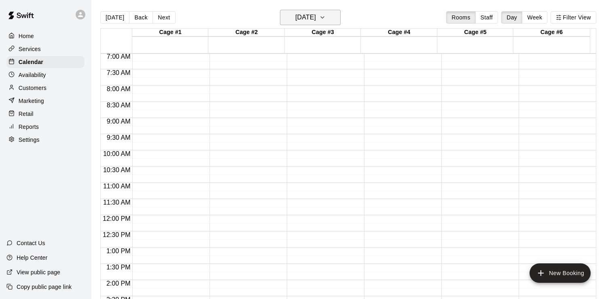
click at [326, 17] on icon "button" at bounding box center [322, 18] width 6 height 10
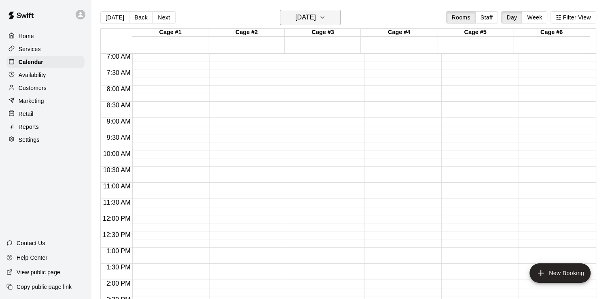
click at [326, 15] on icon "button" at bounding box center [322, 18] width 6 height 10
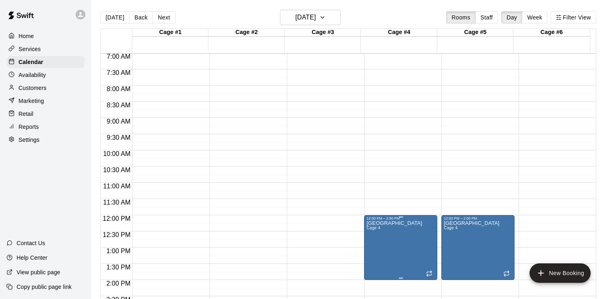
click at [375, 223] on p "[GEOGRAPHIC_DATA]" at bounding box center [395, 223] width 56 height 0
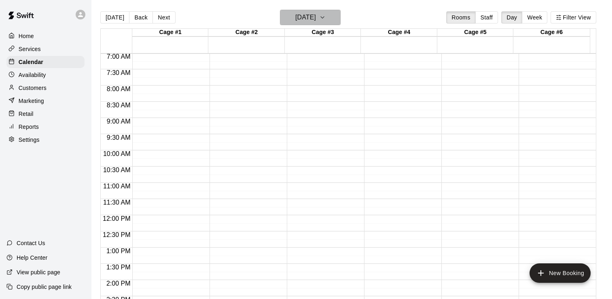
click at [326, 16] on icon "button" at bounding box center [322, 18] width 6 height 10
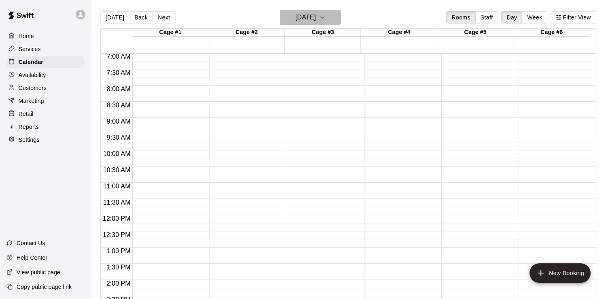
click at [326, 19] on icon "button" at bounding box center [322, 18] width 6 height 10
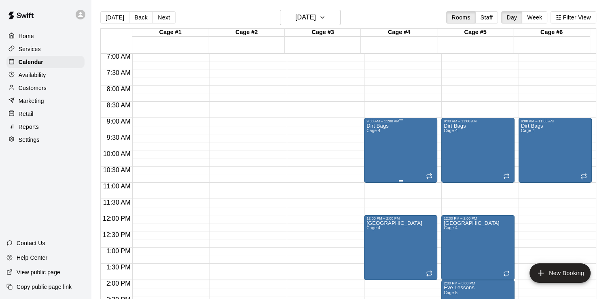
click at [370, 133] on span "Cage 4" at bounding box center [374, 130] width 14 height 4
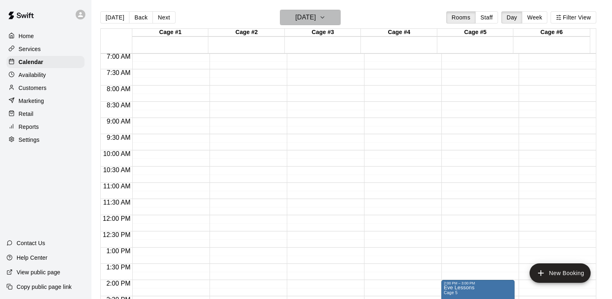
click at [326, 17] on icon "button" at bounding box center [322, 18] width 6 height 10
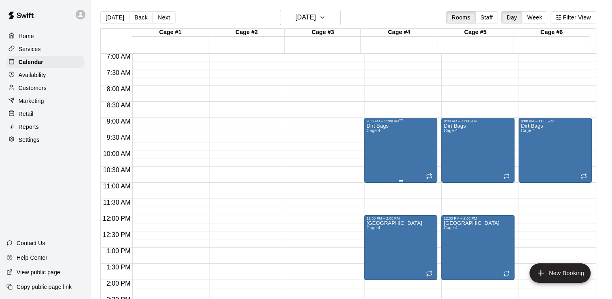
click at [378, 122] on div "9:00 AM – 11:00 AM" at bounding box center [401, 121] width 68 height 4
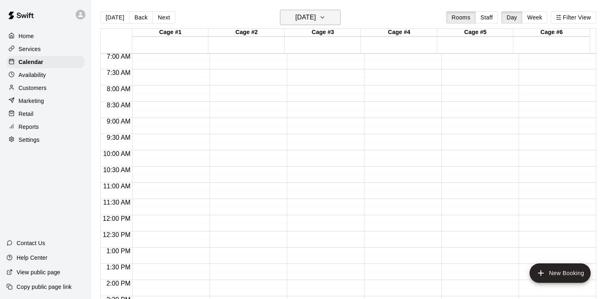
click at [326, 18] on icon "button" at bounding box center [322, 18] width 6 height 10
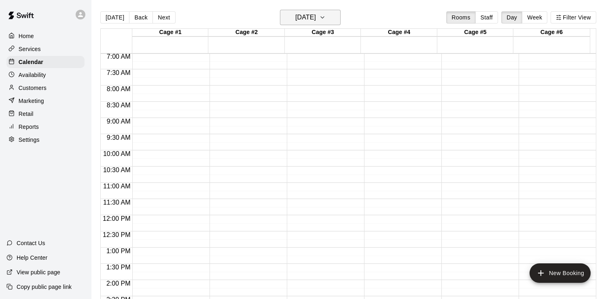
click at [326, 15] on icon "button" at bounding box center [322, 18] width 6 height 10
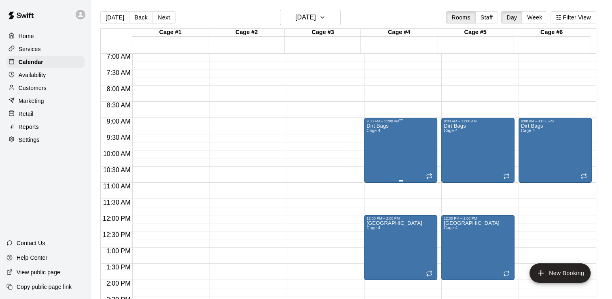
click at [376, 128] on div "Dirt Bags Cage 4" at bounding box center [378, 272] width 22 height 299
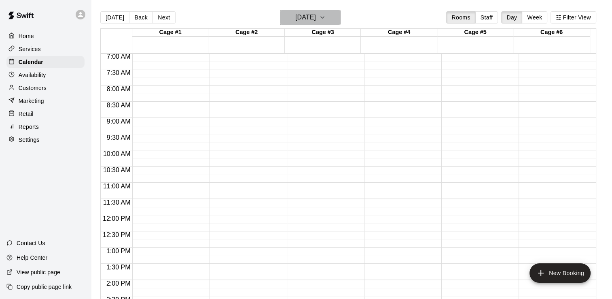
click at [326, 16] on icon "button" at bounding box center [322, 18] width 6 height 10
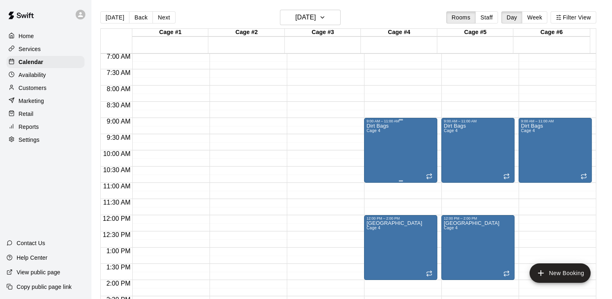
click at [367, 122] on div "9:00 AM – 11:00 AM" at bounding box center [401, 121] width 68 height 4
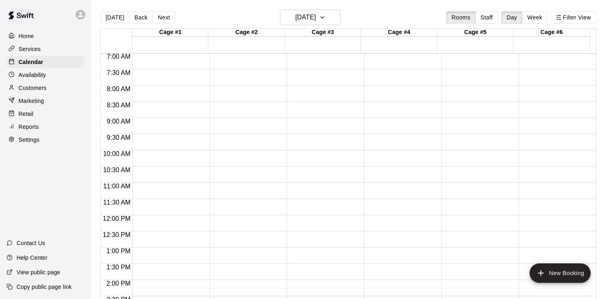
click at [400, 114] on div "12:00 AM – 4:00 AM Closed 5:00 PM – 6:30 PM FM 11u Cage 3 11:00 PM – 11:59 PM C…" at bounding box center [400, 214] width 73 height 777
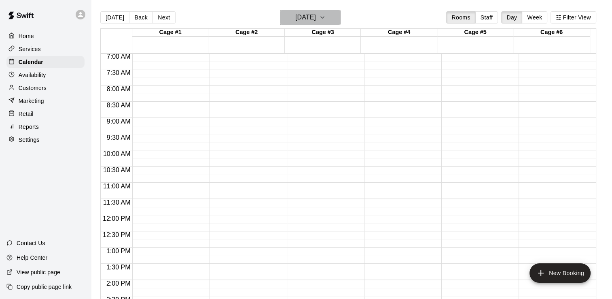
click at [326, 21] on icon "button" at bounding box center [322, 18] width 6 height 10
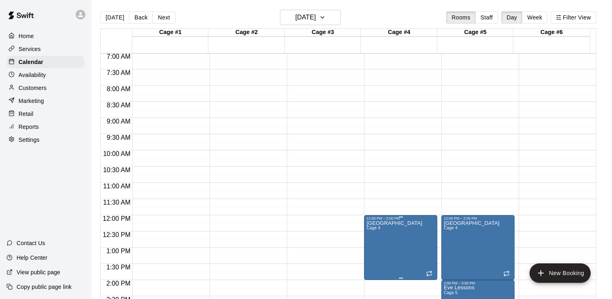
click at [385, 219] on div "12:00 PM – 2:00 PM" at bounding box center [401, 218] width 68 height 4
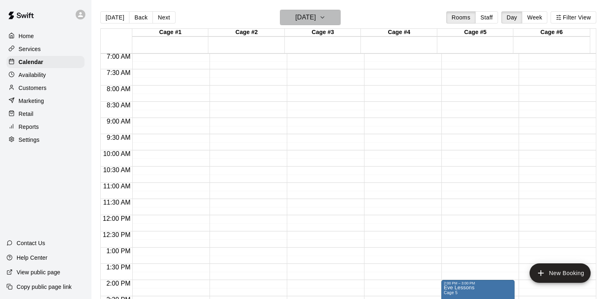
click at [326, 16] on icon "button" at bounding box center [322, 18] width 6 height 10
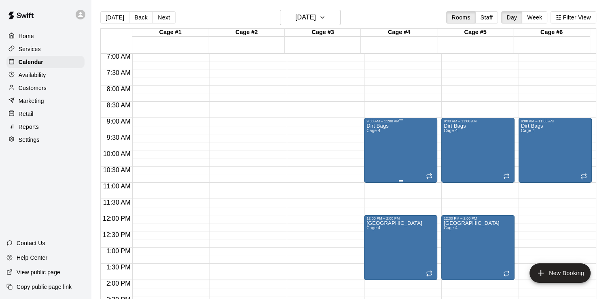
click at [369, 130] on span "Cage 4" at bounding box center [374, 130] width 14 height 4
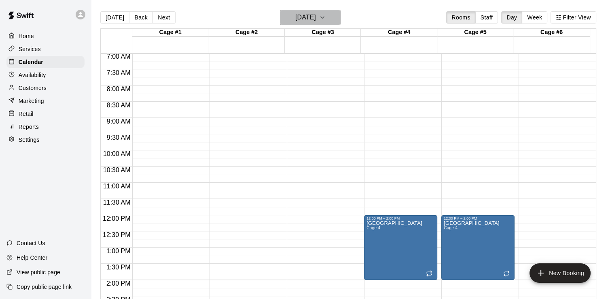
click at [326, 19] on icon "button" at bounding box center [322, 18] width 6 height 10
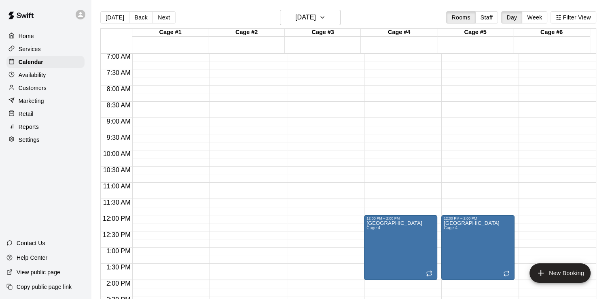
click at [385, 218] on div "12:00 PM – 2:00 PM" at bounding box center [401, 218] width 68 height 4
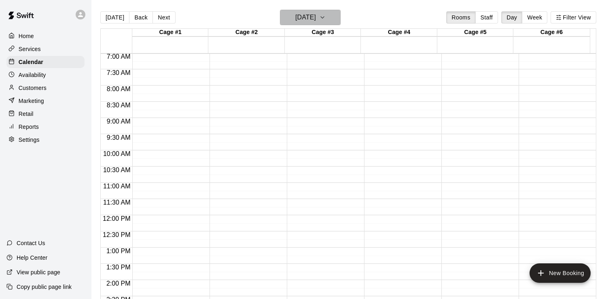
click at [326, 15] on icon "button" at bounding box center [322, 18] width 6 height 10
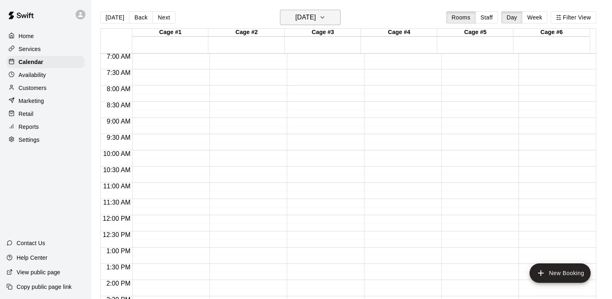
click at [326, 16] on icon "button" at bounding box center [322, 18] width 6 height 10
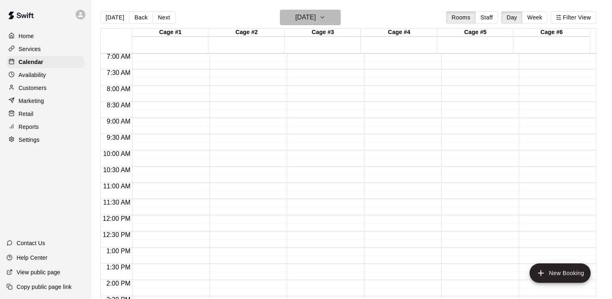
click at [326, 16] on icon "button" at bounding box center [322, 18] width 6 height 10
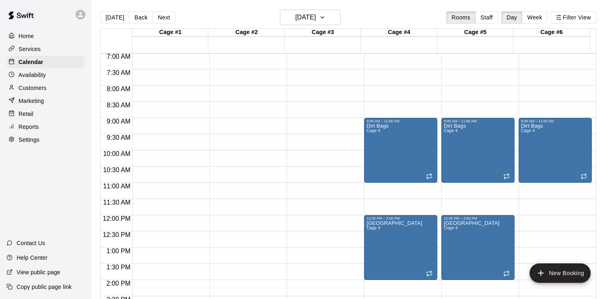
click at [300, 119] on div "12:00 AM – 4:00 AM Closed 5:00 PM – 6:30 PM FM 11u Cage 3 11:00 PM – 11:59 PM C…" at bounding box center [323, 214] width 73 height 777
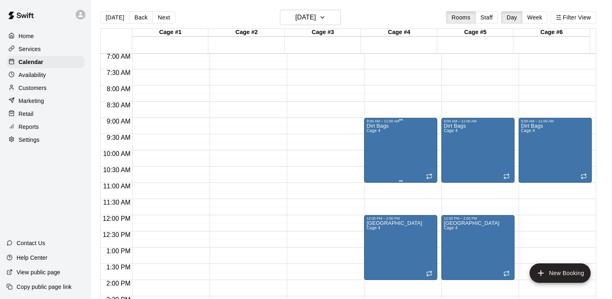
click at [412, 131] on div "Dirt Bags Cage 4" at bounding box center [401, 272] width 68 height 299
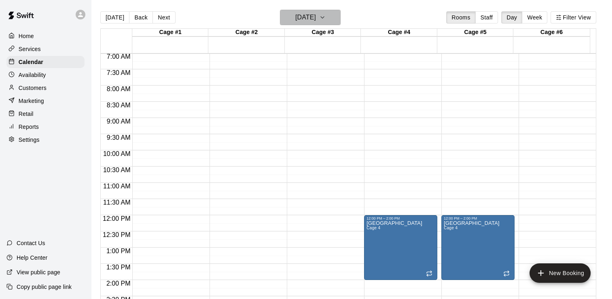
click at [326, 19] on icon "button" at bounding box center [322, 18] width 6 height 10
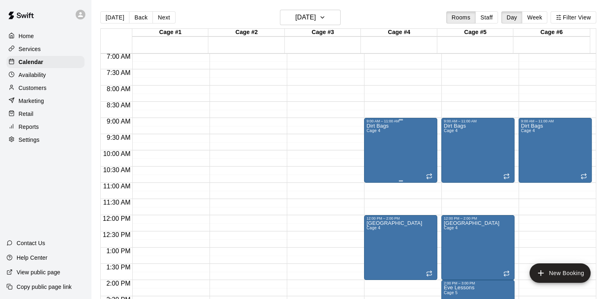
click at [385, 129] on div "Dirt Bags Cage 4" at bounding box center [378, 272] width 22 height 299
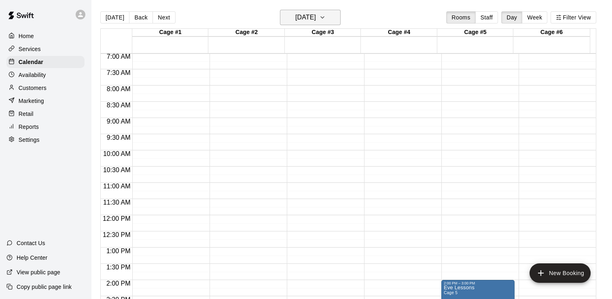
click at [324, 18] on icon "button" at bounding box center [322, 18] width 3 height 2
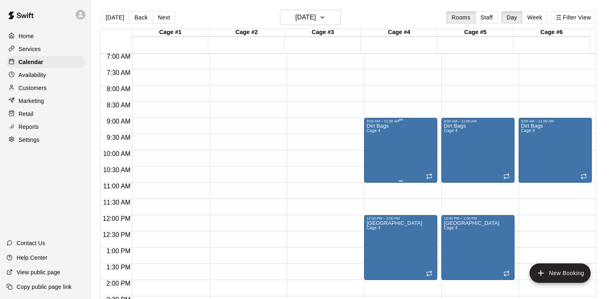
click at [373, 122] on div "9:00 AM – 11:00 AM" at bounding box center [401, 121] width 68 height 4
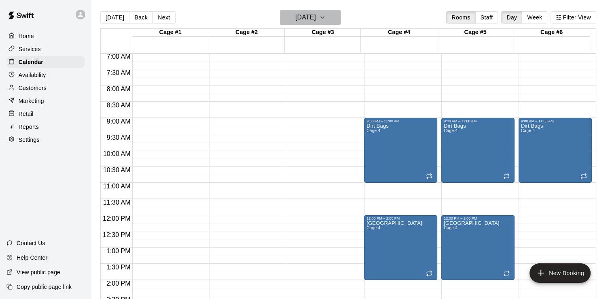
click at [326, 19] on icon "button" at bounding box center [322, 18] width 6 height 10
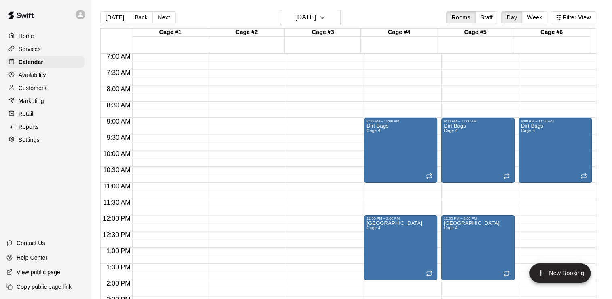
click at [401, 131] on div "Dirt Bags Cage 4" at bounding box center [401, 272] width 68 height 299
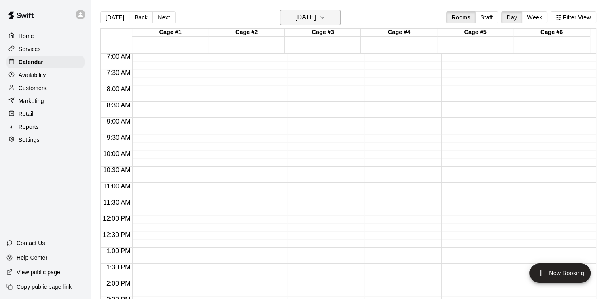
click at [326, 16] on icon "button" at bounding box center [322, 18] width 6 height 10
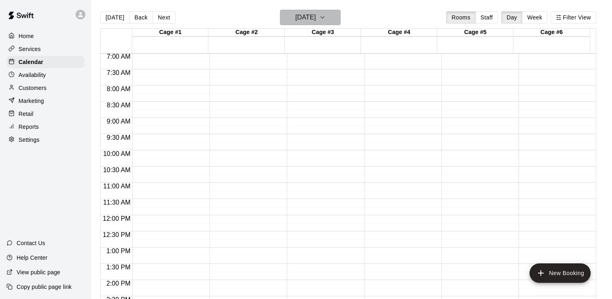
click at [324, 18] on icon "button" at bounding box center [322, 18] width 3 height 2
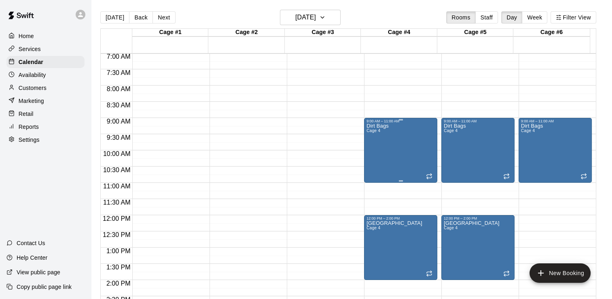
click at [375, 126] on p "Dirt Bags" at bounding box center [378, 126] width 22 height 0
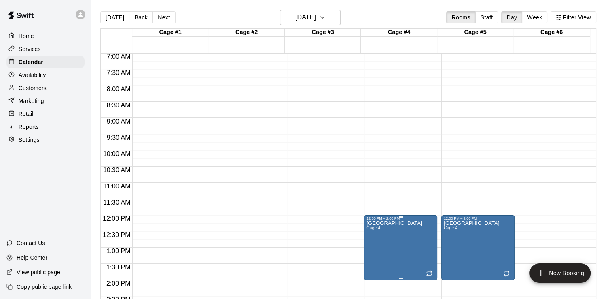
click at [414, 219] on div "12:00 PM – 2:00 PM" at bounding box center [401, 218] width 68 height 4
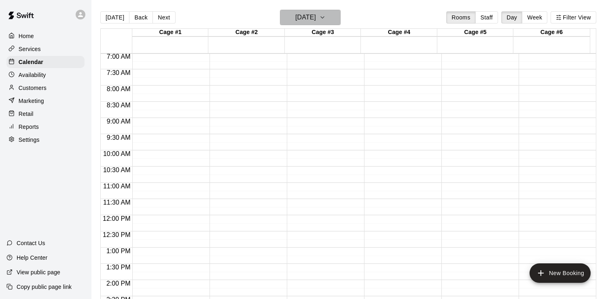
click at [326, 15] on icon "button" at bounding box center [322, 18] width 6 height 10
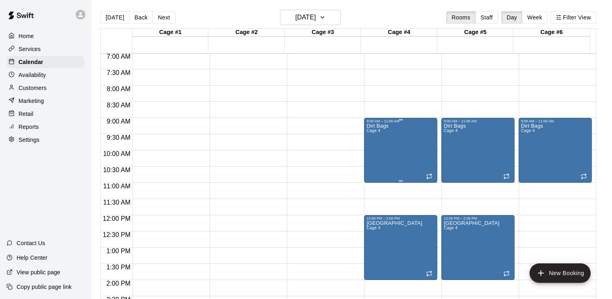
click at [373, 131] on span "Cage 4" at bounding box center [374, 130] width 14 height 4
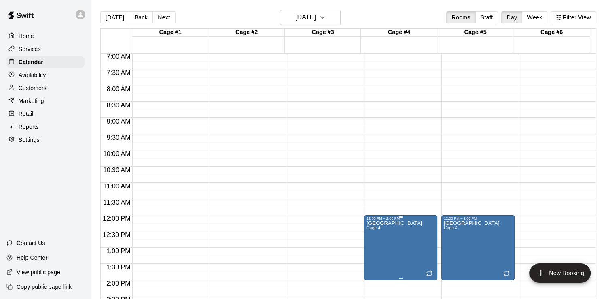
click at [408, 219] on div "12:00 PM – 2:00 PM" at bounding box center [401, 218] width 68 height 4
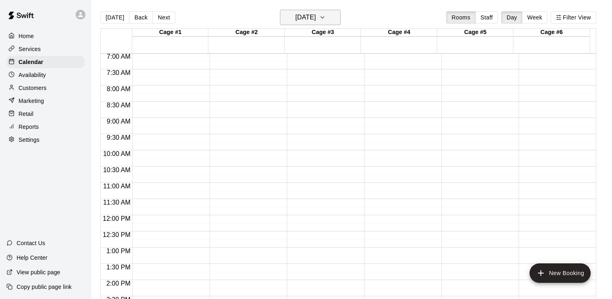
click at [326, 16] on icon "button" at bounding box center [322, 18] width 6 height 10
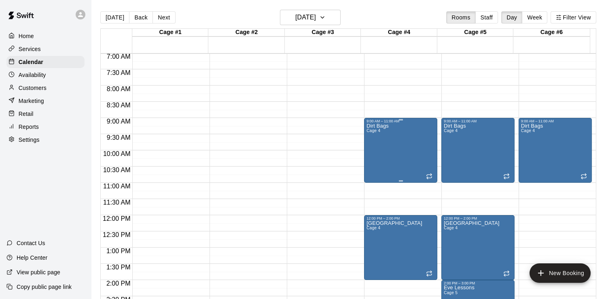
click at [374, 128] on div "Dirt Bags Cage 4" at bounding box center [378, 272] width 22 height 299
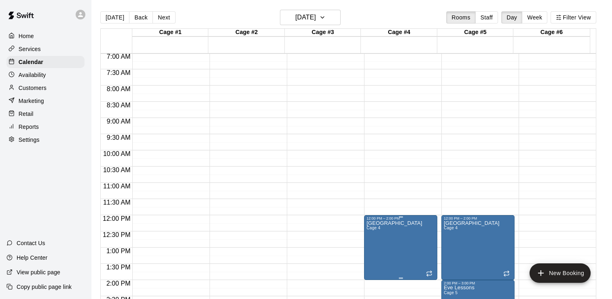
click at [416, 219] on div "12:00 PM – 2:00 PM" at bounding box center [401, 218] width 68 height 4
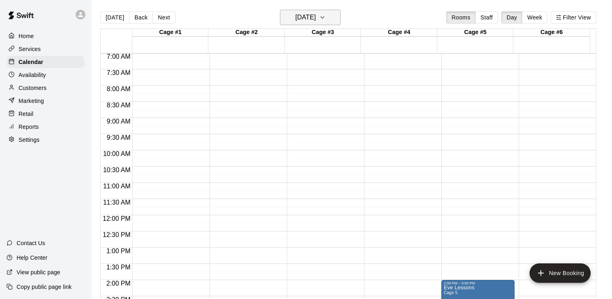
click at [326, 15] on icon "button" at bounding box center [322, 18] width 6 height 10
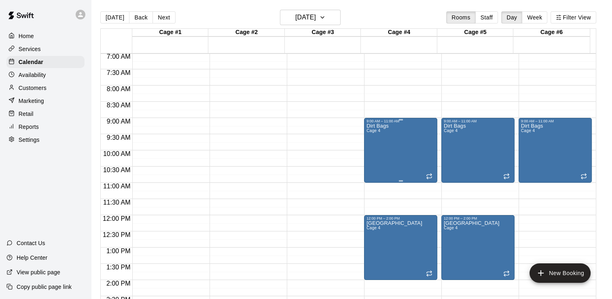
click at [370, 126] on p "Dirt Bags" at bounding box center [378, 126] width 22 height 0
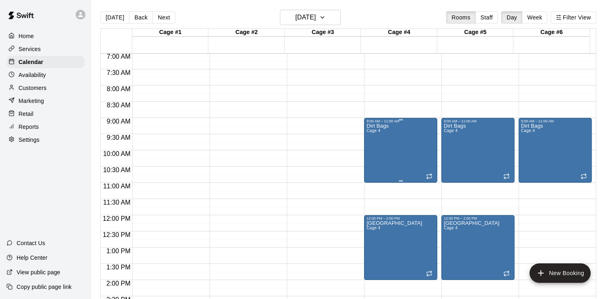
click at [398, 129] on div "Dirt Bags Cage 4" at bounding box center [401, 272] width 68 height 299
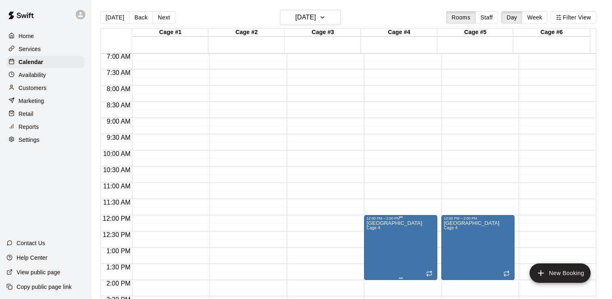
click at [416, 216] on div at bounding box center [401, 216] width 68 height 1
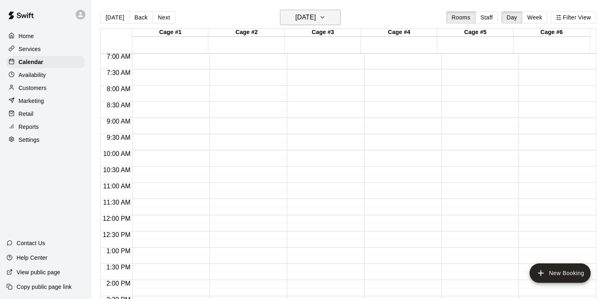
click at [326, 19] on icon "button" at bounding box center [322, 18] width 6 height 10
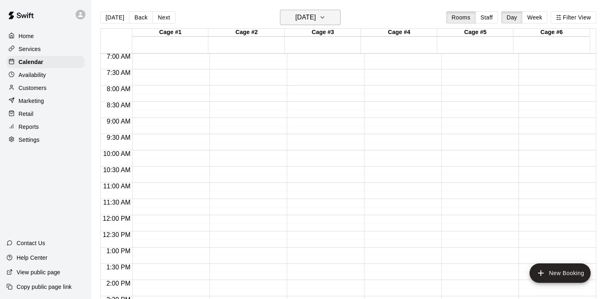
click at [337, 17] on button "[DATE]" at bounding box center [310, 17] width 61 height 15
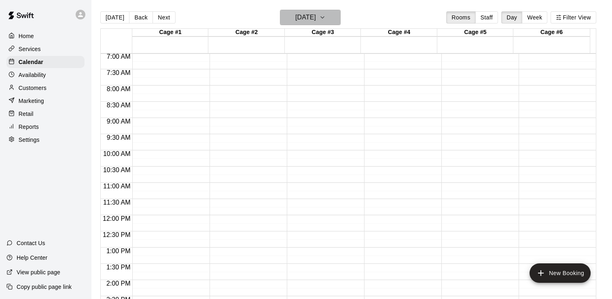
click at [326, 16] on icon "button" at bounding box center [322, 18] width 6 height 10
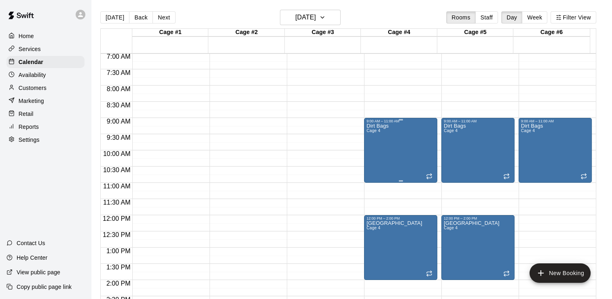
click at [401, 147] on div "Dirt Bags Cage 4" at bounding box center [401, 272] width 68 height 299
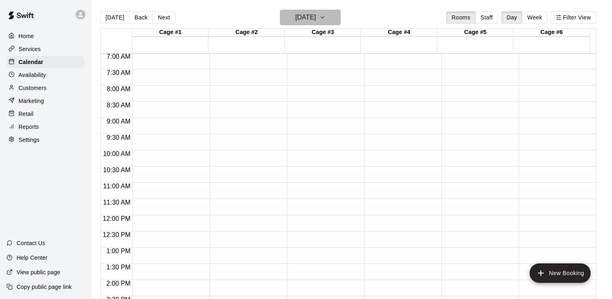
click at [326, 15] on icon "button" at bounding box center [322, 18] width 6 height 10
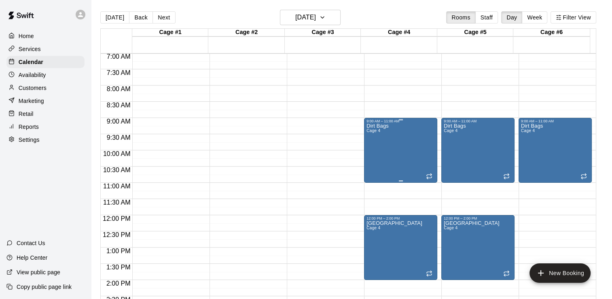
click at [371, 128] on div "Dirt Bags Cage 4" at bounding box center [378, 272] width 22 height 299
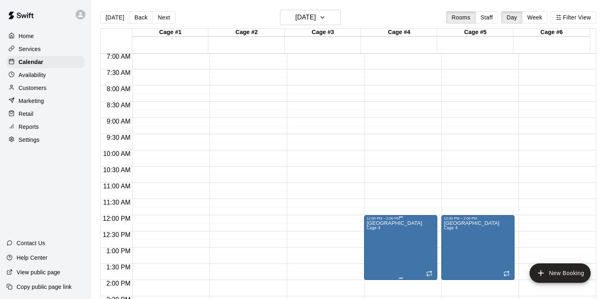
click at [381, 223] on p "[GEOGRAPHIC_DATA]" at bounding box center [395, 223] width 56 height 0
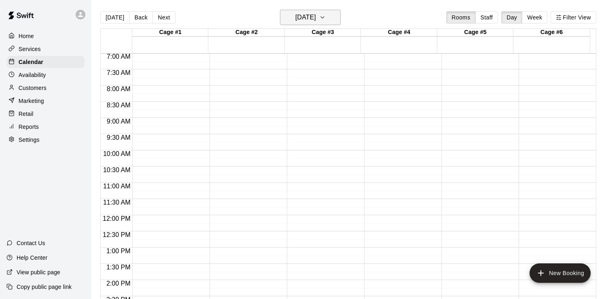
click at [326, 19] on icon "button" at bounding box center [322, 18] width 6 height 10
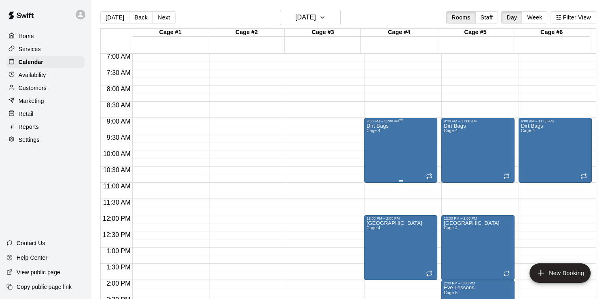
click at [373, 123] on div "9:00 AM – 11:00 AM" at bounding box center [401, 121] width 68 height 4
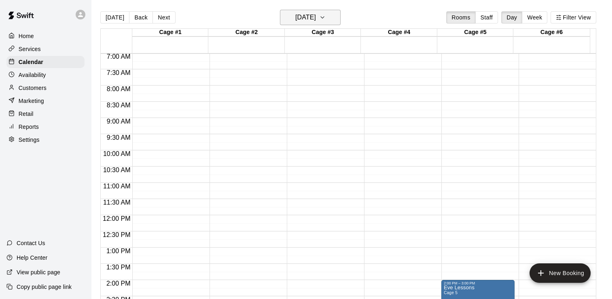
click at [326, 19] on icon "button" at bounding box center [322, 18] width 6 height 10
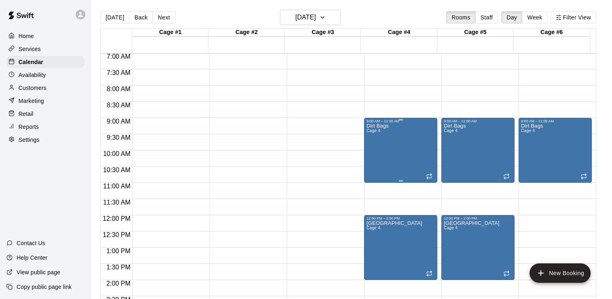
click at [380, 150] on div "Dirt Bags Cage 4" at bounding box center [378, 272] width 22 height 299
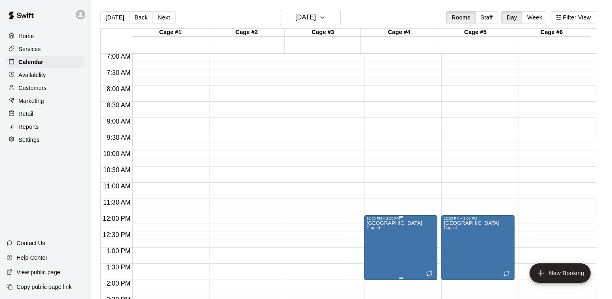
click at [410, 219] on div "12:00 PM – 2:00 PM" at bounding box center [401, 218] width 68 height 4
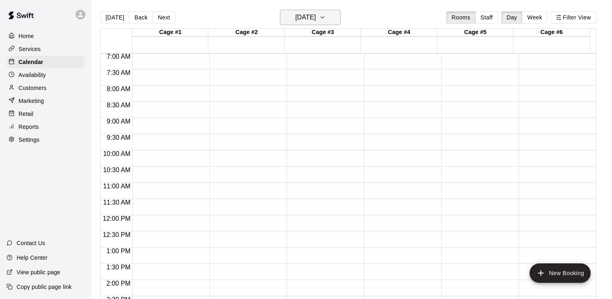
click at [326, 17] on icon "button" at bounding box center [322, 18] width 6 height 10
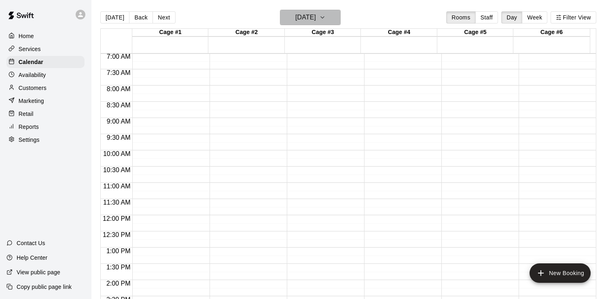
click at [326, 20] on icon "button" at bounding box center [322, 18] width 6 height 10
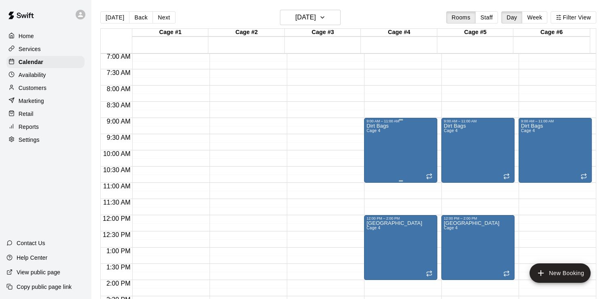
click at [365, 123] on div "9:00 AM – 11:00 AM Dirt Bags Cage 4" at bounding box center [400, 150] width 73 height 65
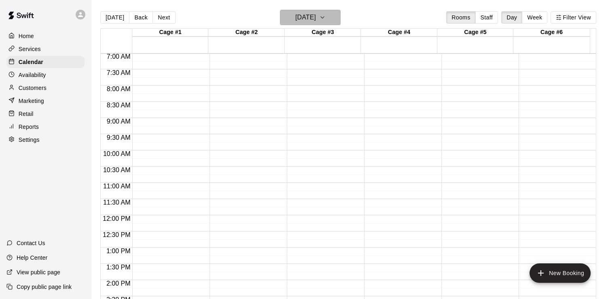
click at [324, 17] on icon "button" at bounding box center [322, 18] width 3 height 2
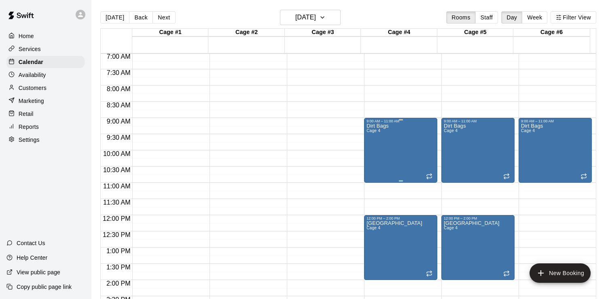
click at [369, 136] on div "Dirt Bags Cage 4" at bounding box center [378, 272] width 22 height 299
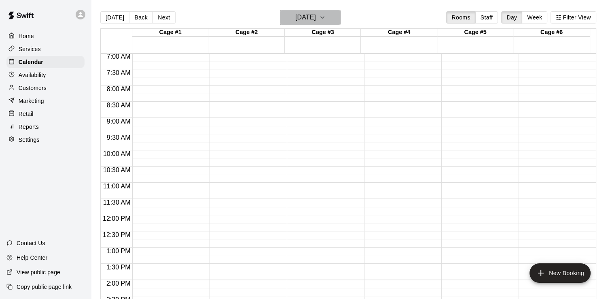
click at [326, 18] on icon "button" at bounding box center [322, 18] width 6 height 10
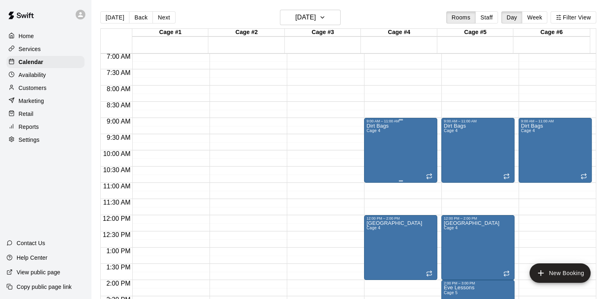
click at [376, 126] on p "Dirt Bags" at bounding box center [378, 126] width 22 height 0
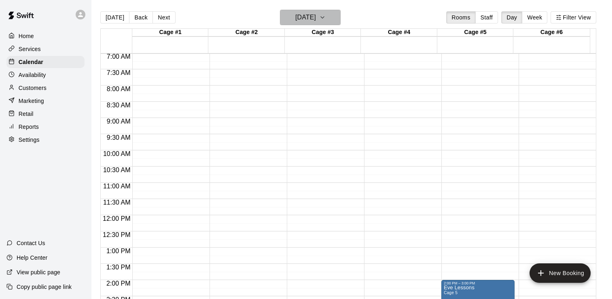
click at [326, 15] on icon "button" at bounding box center [322, 18] width 6 height 10
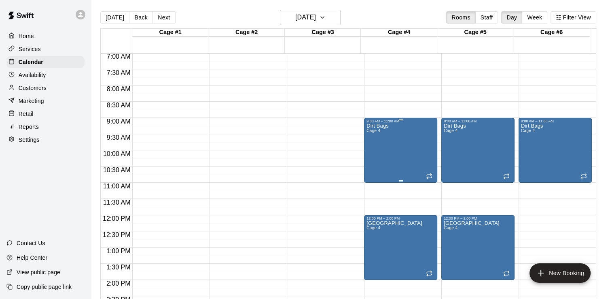
click at [367, 120] on div "9:00 AM – 11:00 AM" at bounding box center [401, 121] width 68 height 4
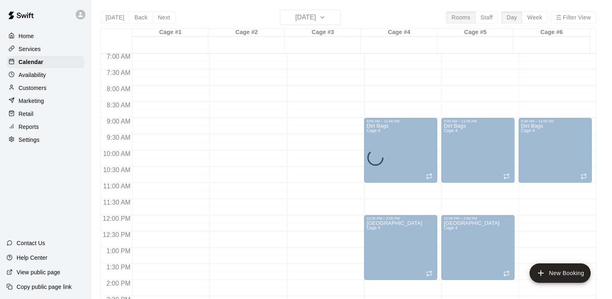
click at [337, 19] on div "[DATE] Back [DATE][DATE] Rooms Staff Day Week Filter View Cage #1 15 Thu Cage #…" at bounding box center [348, 159] width 496 height 299
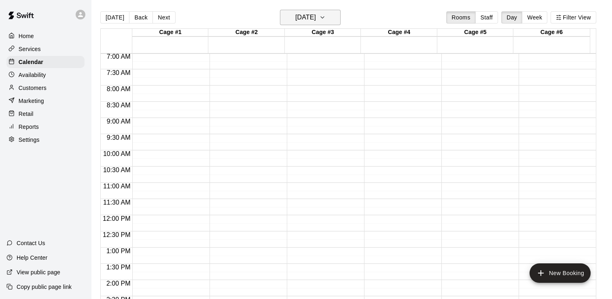
click at [324, 17] on icon "button" at bounding box center [322, 18] width 3 height 2
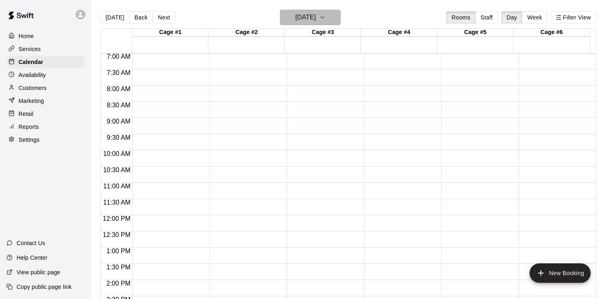
click at [326, 17] on icon "button" at bounding box center [322, 18] width 6 height 10
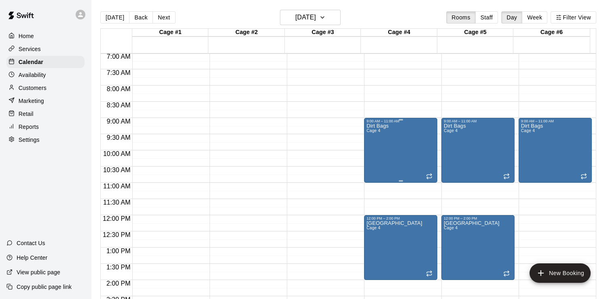
click at [386, 126] on p "Dirt Bags" at bounding box center [378, 126] width 22 height 0
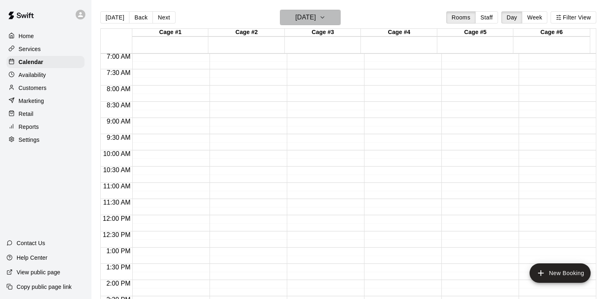
click at [326, 17] on icon "button" at bounding box center [322, 18] width 6 height 10
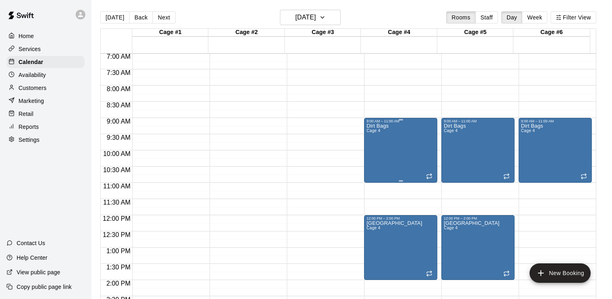
click at [367, 135] on div "Dirt Bags Cage 4" at bounding box center [378, 272] width 22 height 299
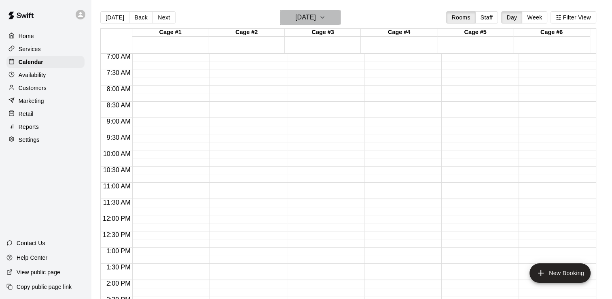
click at [326, 17] on icon "button" at bounding box center [322, 18] width 6 height 10
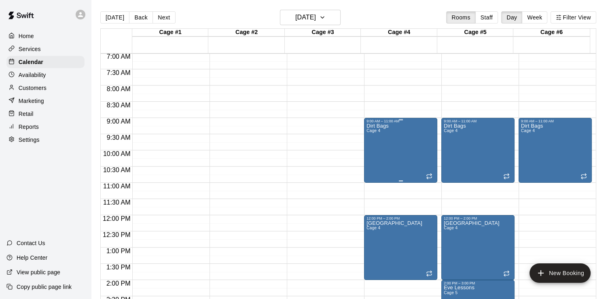
click at [380, 133] on div "Dirt Bags Cage 4" at bounding box center [378, 272] width 22 height 299
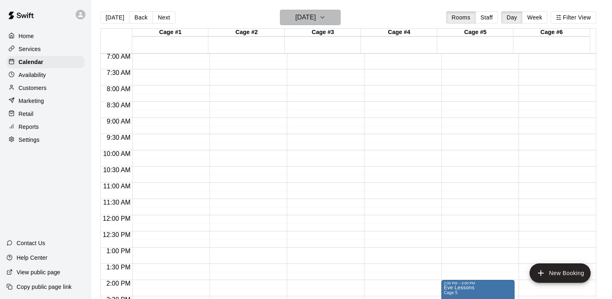
click at [324, 17] on icon "button" at bounding box center [322, 18] width 3 height 2
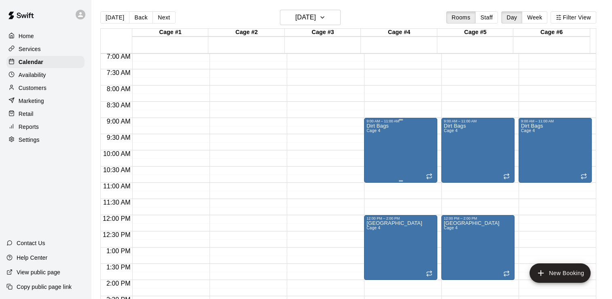
click at [409, 153] on div "Dirt Bags Cage 4" at bounding box center [401, 272] width 68 height 299
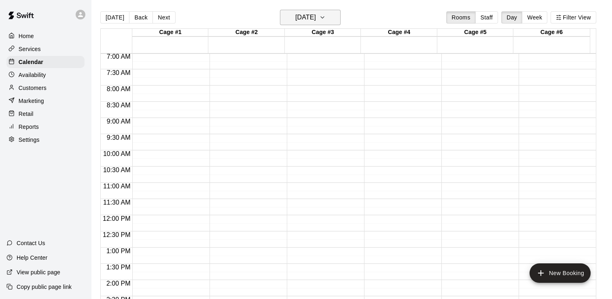
click at [326, 14] on icon "button" at bounding box center [322, 18] width 6 height 10
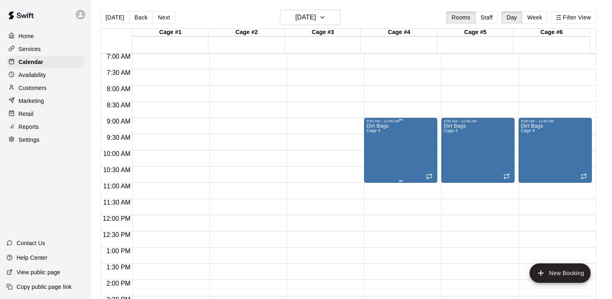
click at [380, 130] on div "Dirt Bags Cage 4" at bounding box center [378, 272] width 22 height 299
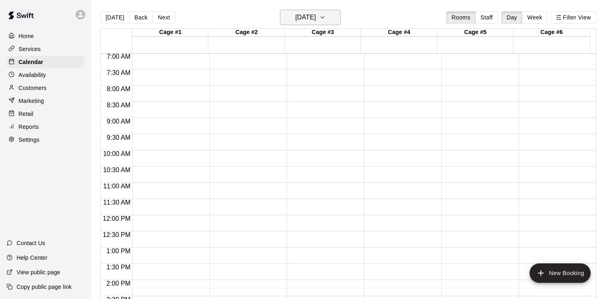
click at [326, 15] on icon "button" at bounding box center [322, 18] width 6 height 10
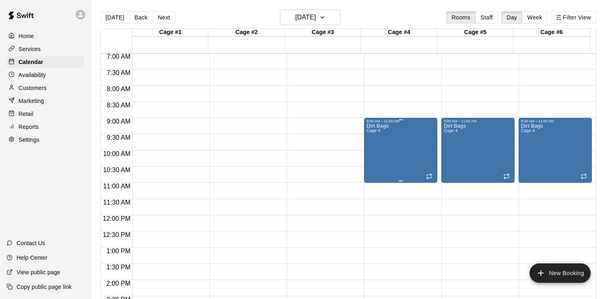
click at [376, 126] on p "Dirt Bags" at bounding box center [378, 126] width 22 height 0
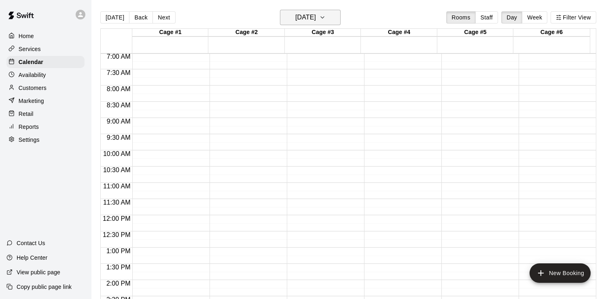
click at [326, 21] on icon "button" at bounding box center [322, 18] width 6 height 10
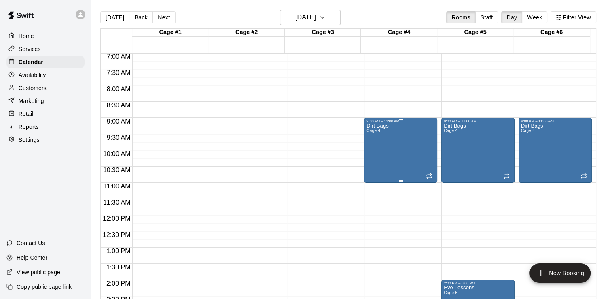
click at [377, 148] on div "Dirt Bags Cage 4" at bounding box center [378, 272] width 22 height 299
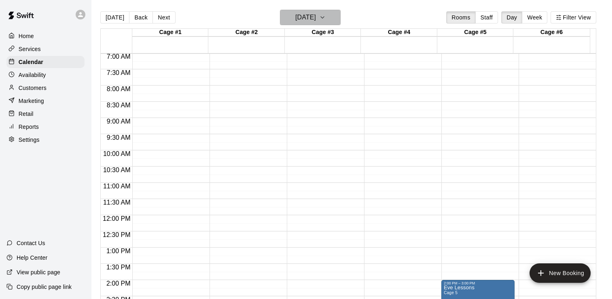
click at [326, 17] on icon "button" at bounding box center [322, 18] width 6 height 10
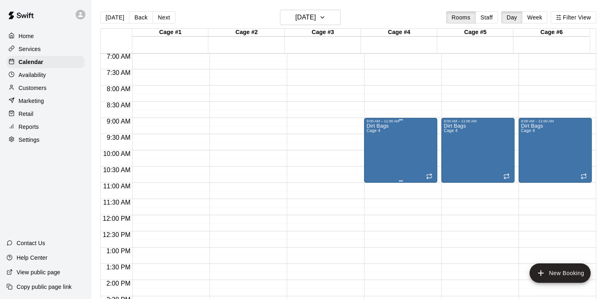
click at [381, 141] on div "Dirt Bags Cage 4" at bounding box center [378, 272] width 22 height 299
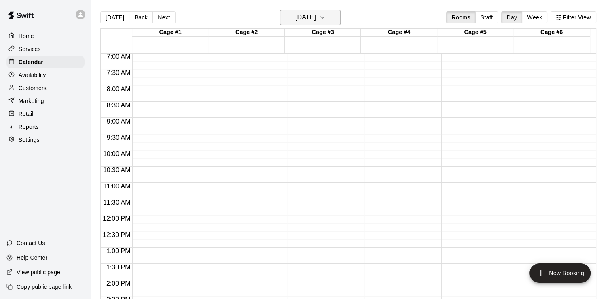
click at [326, 17] on icon "button" at bounding box center [322, 18] width 6 height 10
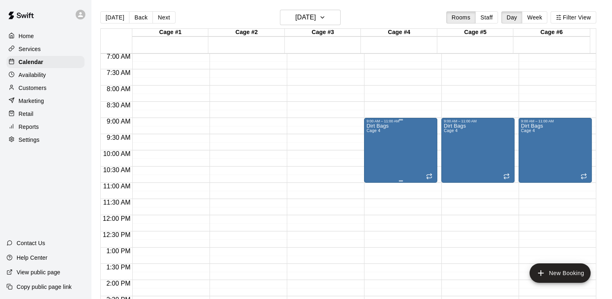
click at [384, 140] on div "Dirt Bags Cage 4" at bounding box center [378, 272] width 22 height 299
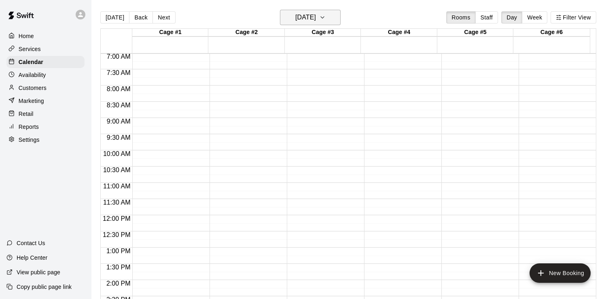
click at [326, 20] on icon "button" at bounding box center [322, 18] width 6 height 10
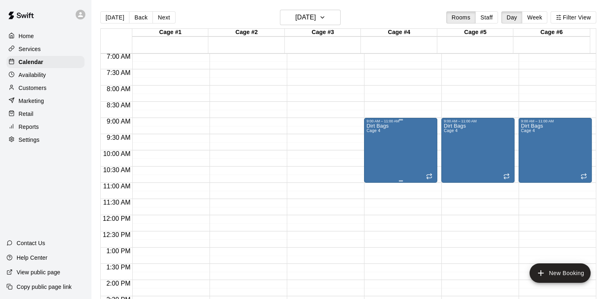
click at [375, 126] on p "Dirt Bags" at bounding box center [378, 126] width 22 height 0
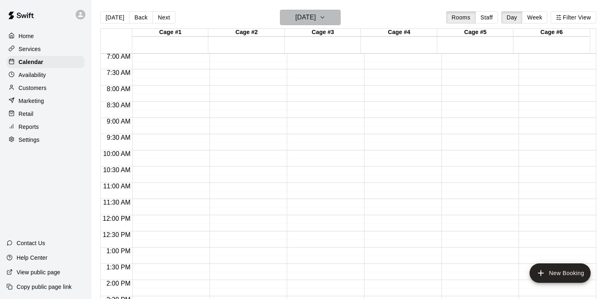
click at [340, 19] on button "[DATE]" at bounding box center [310, 17] width 61 height 15
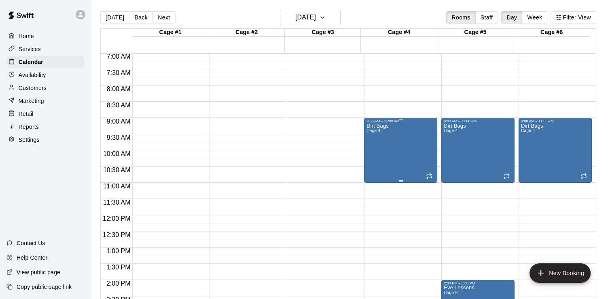
click at [394, 139] on div "Dirt Bags Cage 4" at bounding box center [401, 272] width 68 height 299
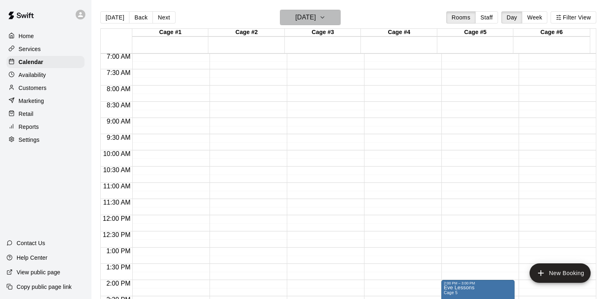
click at [326, 16] on icon "button" at bounding box center [322, 18] width 6 height 10
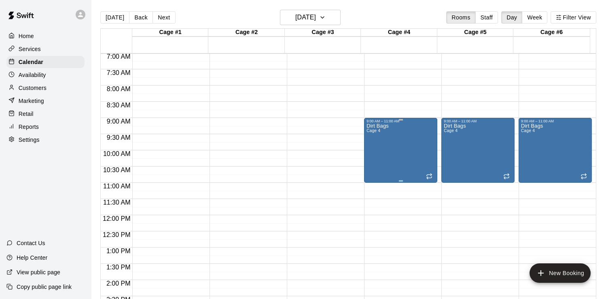
click at [390, 118] on div "9:00 AM – 11:00 AM Dirt Bags Cage 4" at bounding box center [400, 150] width 73 height 65
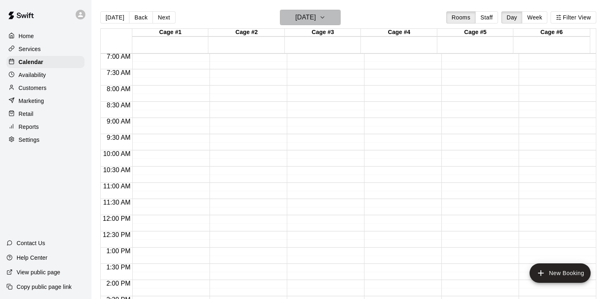
click at [341, 19] on button "[DATE]" at bounding box center [310, 17] width 61 height 15
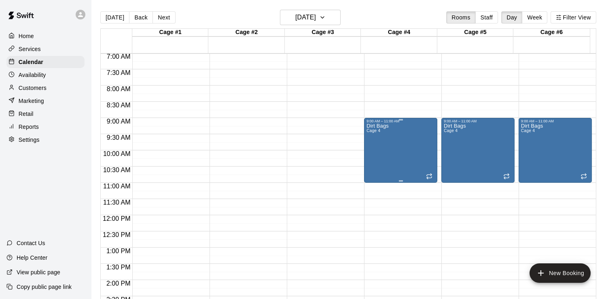
click at [373, 126] on p "Dirt Bags" at bounding box center [378, 126] width 22 height 0
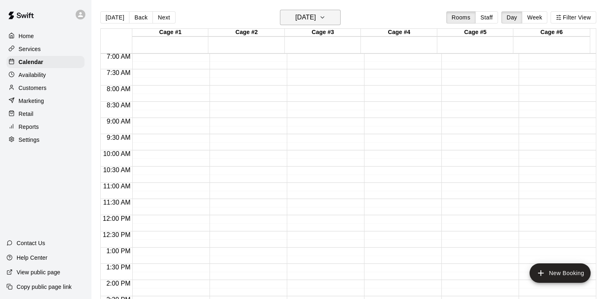
click at [324, 17] on icon "button" at bounding box center [322, 18] width 3 height 2
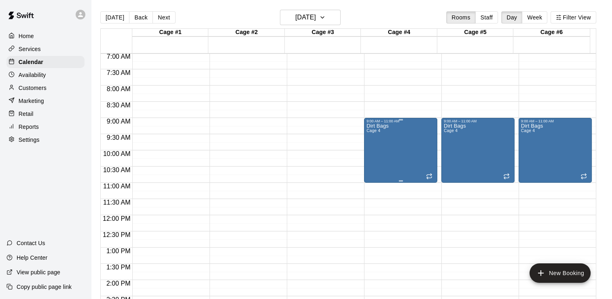
click at [377, 131] on span "Cage 4" at bounding box center [374, 130] width 14 height 4
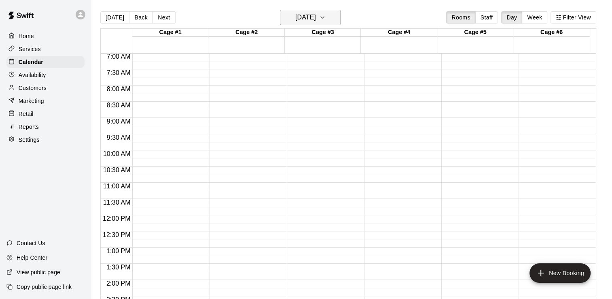
click at [326, 16] on icon "button" at bounding box center [322, 18] width 6 height 10
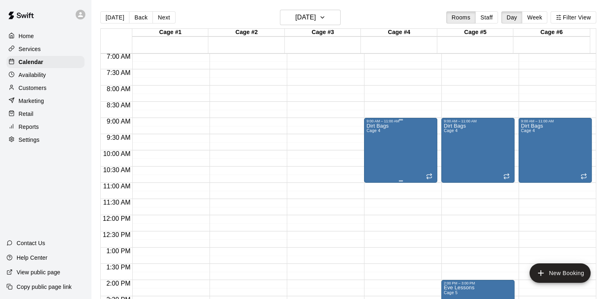
click at [371, 129] on span "Cage 4" at bounding box center [374, 130] width 14 height 4
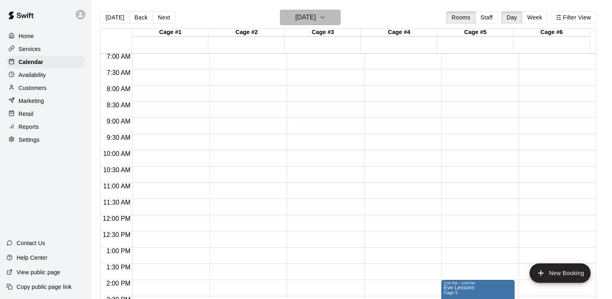
click at [324, 17] on icon "button" at bounding box center [322, 18] width 3 height 2
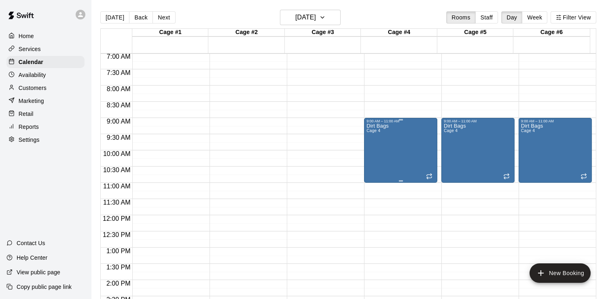
click at [384, 131] on div "Dirt Bags Cage 4" at bounding box center [378, 272] width 22 height 299
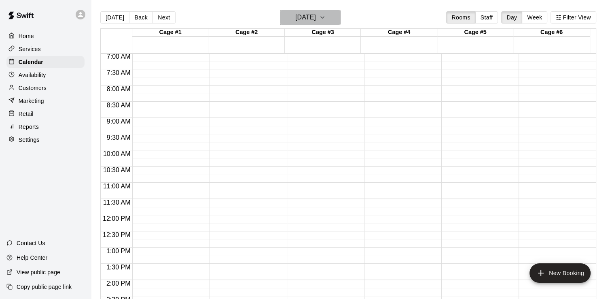
click at [326, 19] on icon "button" at bounding box center [322, 18] width 6 height 10
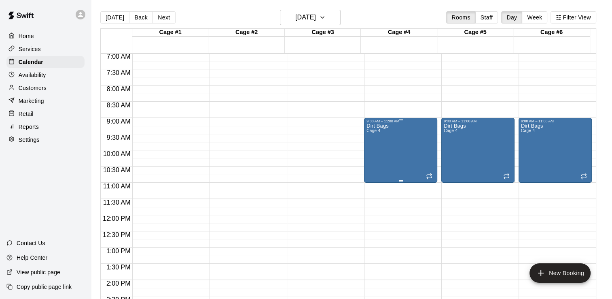
click at [395, 125] on div "Dirt Bags Cage 4" at bounding box center [401, 272] width 68 height 299
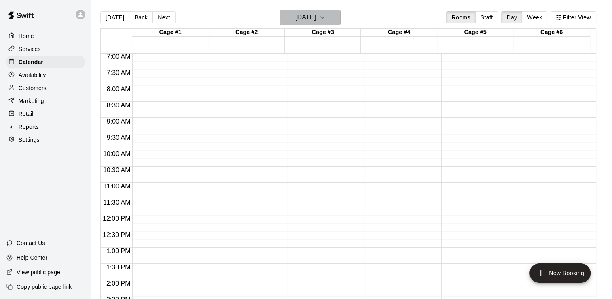
click at [326, 19] on icon "button" at bounding box center [322, 18] width 6 height 10
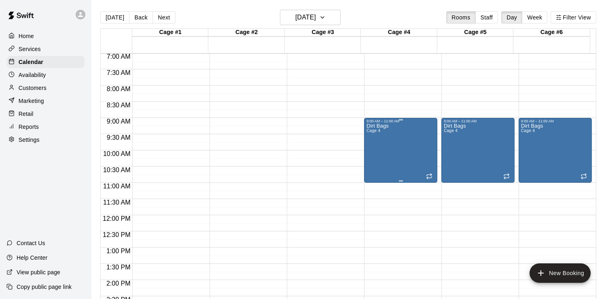
click at [367, 137] on div "Dirt Bags Cage 4" at bounding box center [378, 272] width 22 height 299
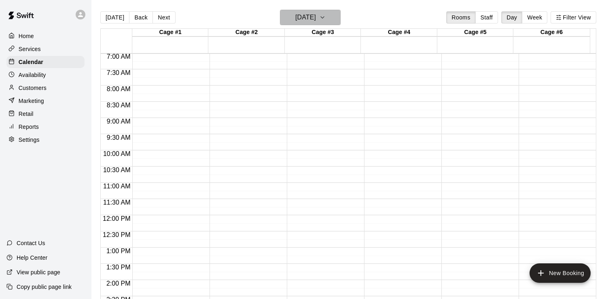
click at [326, 16] on icon "button" at bounding box center [322, 18] width 6 height 10
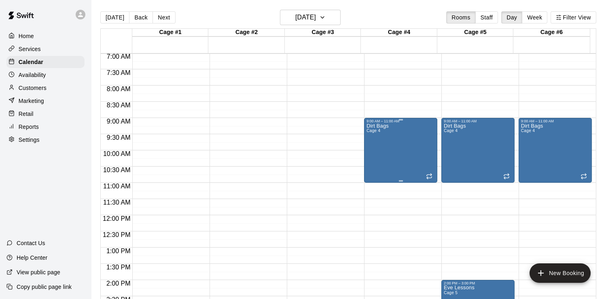
click at [384, 150] on div "Dirt Bags Cage 4" at bounding box center [378, 272] width 22 height 299
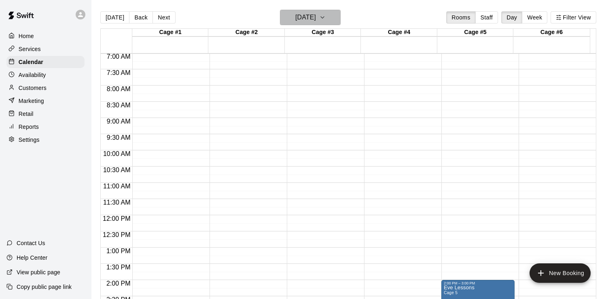
click at [341, 17] on button "[DATE]" at bounding box center [310, 17] width 61 height 15
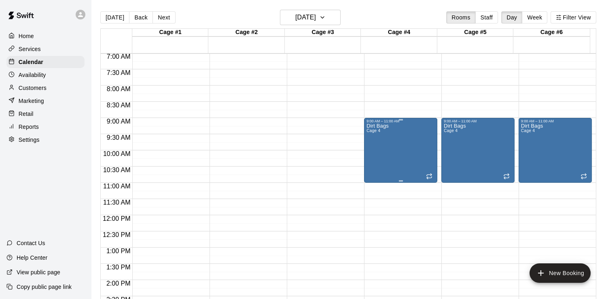
click at [398, 146] on div "Dirt Bags Cage 4" at bounding box center [401, 272] width 68 height 299
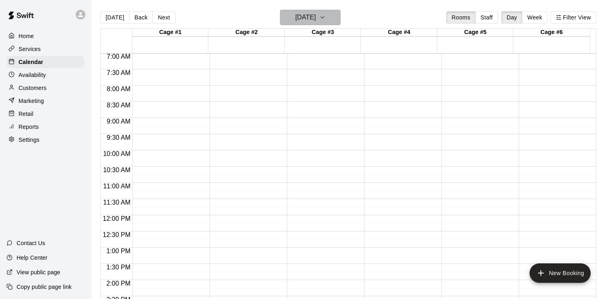
click at [326, 21] on icon "button" at bounding box center [322, 18] width 6 height 10
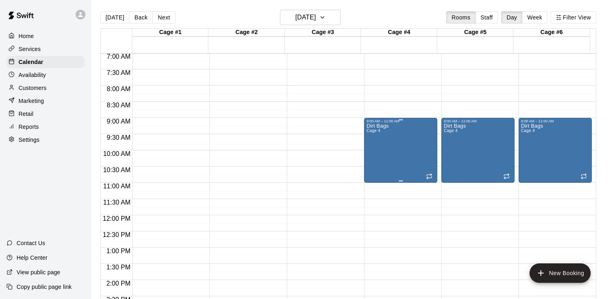
click at [377, 126] on p "Dirt Bags" at bounding box center [378, 126] width 22 height 0
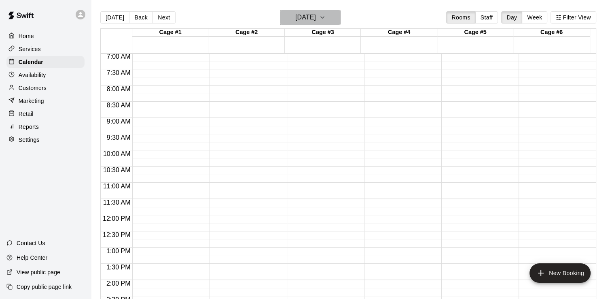
click at [338, 23] on button "[DATE]" at bounding box center [310, 17] width 61 height 15
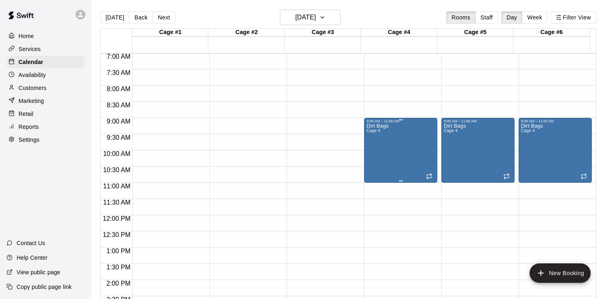
click at [378, 157] on div "Dirt Bags Cage 4" at bounding box center [378, 272] width 22 height 299
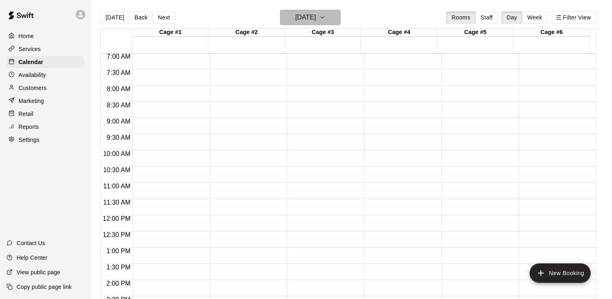
click at [326, 17] on icon "button" at bounding box center [322, 18] width 6 height 10
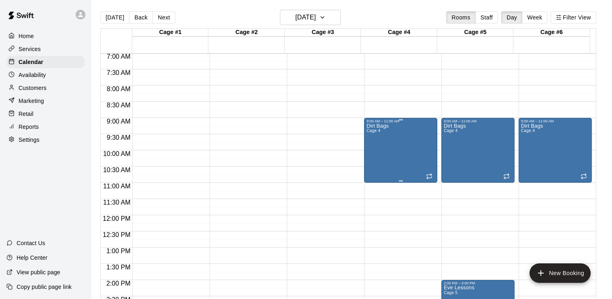
click at [371, 159] on div "Dirt Bags Cage 4" at bounding box center [378, 272] width 22 height 299
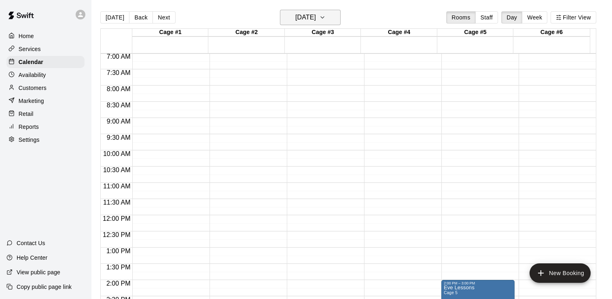
click at [326, 13] on icon "button" at bounding box center [322, 18] width 6 height 10
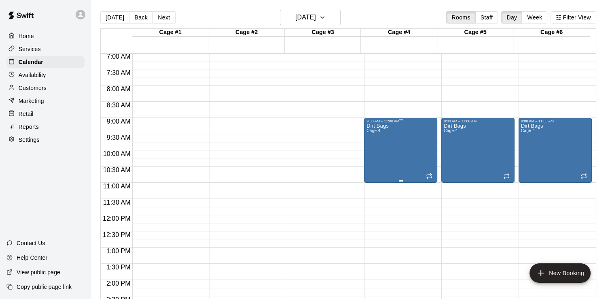
click at [377, 129] on span "Cage 4" at bounding box center [374, 130] width 14 height 4
